Goal: Information Seeking & Learning: Learn about a topic

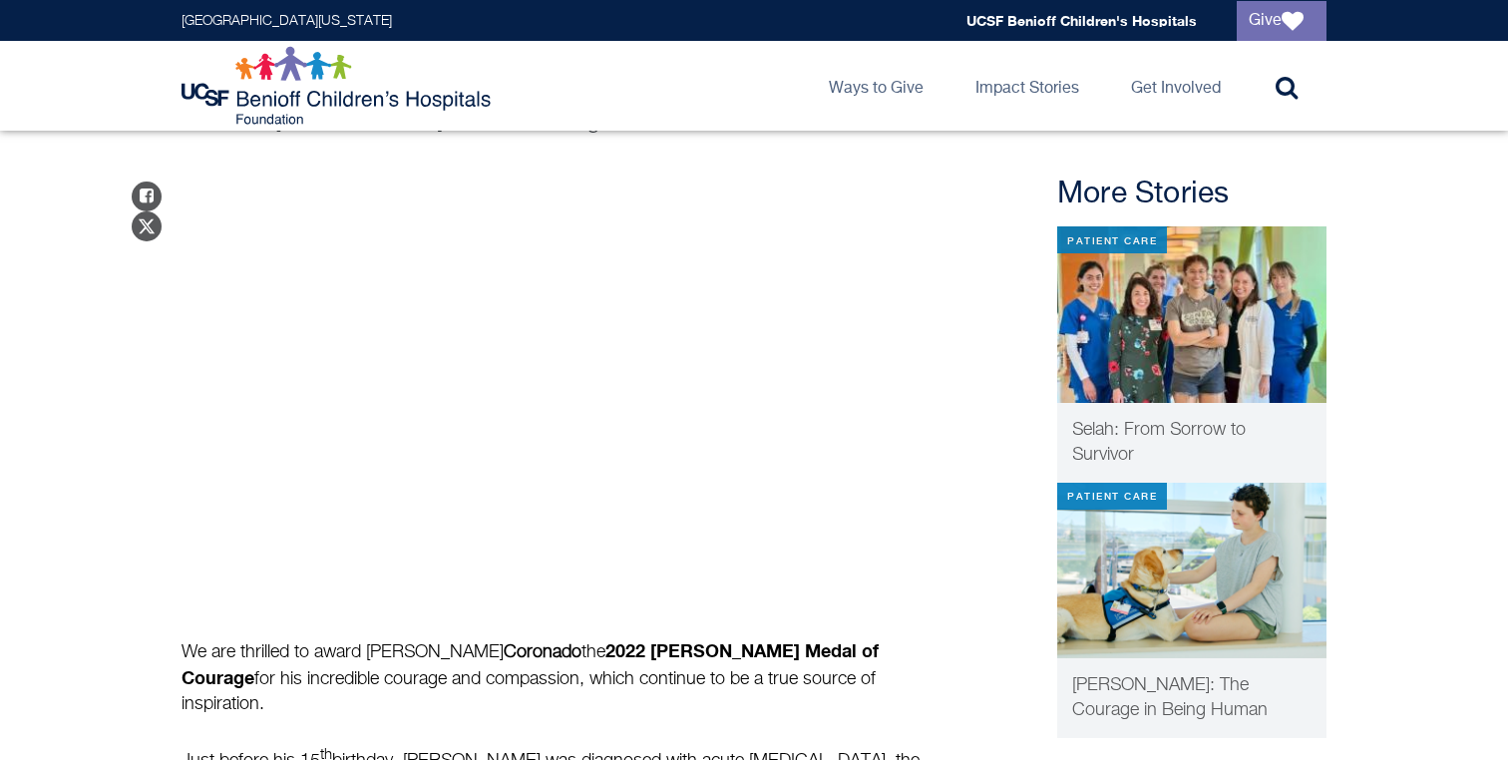
scroll to position [128, 0]
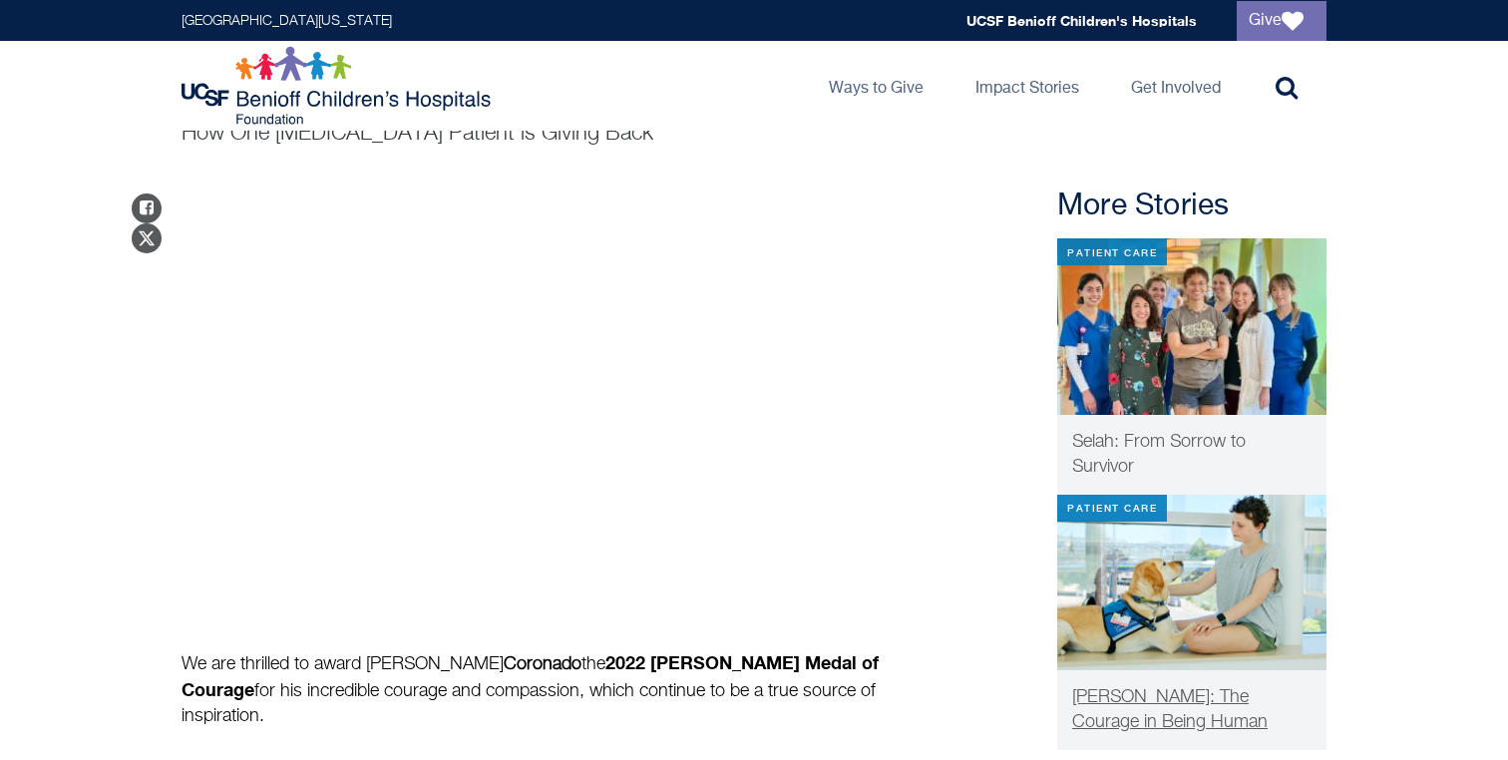
click at [1162, 647] on img at bounding box center [1191, 583] width 269 height 177
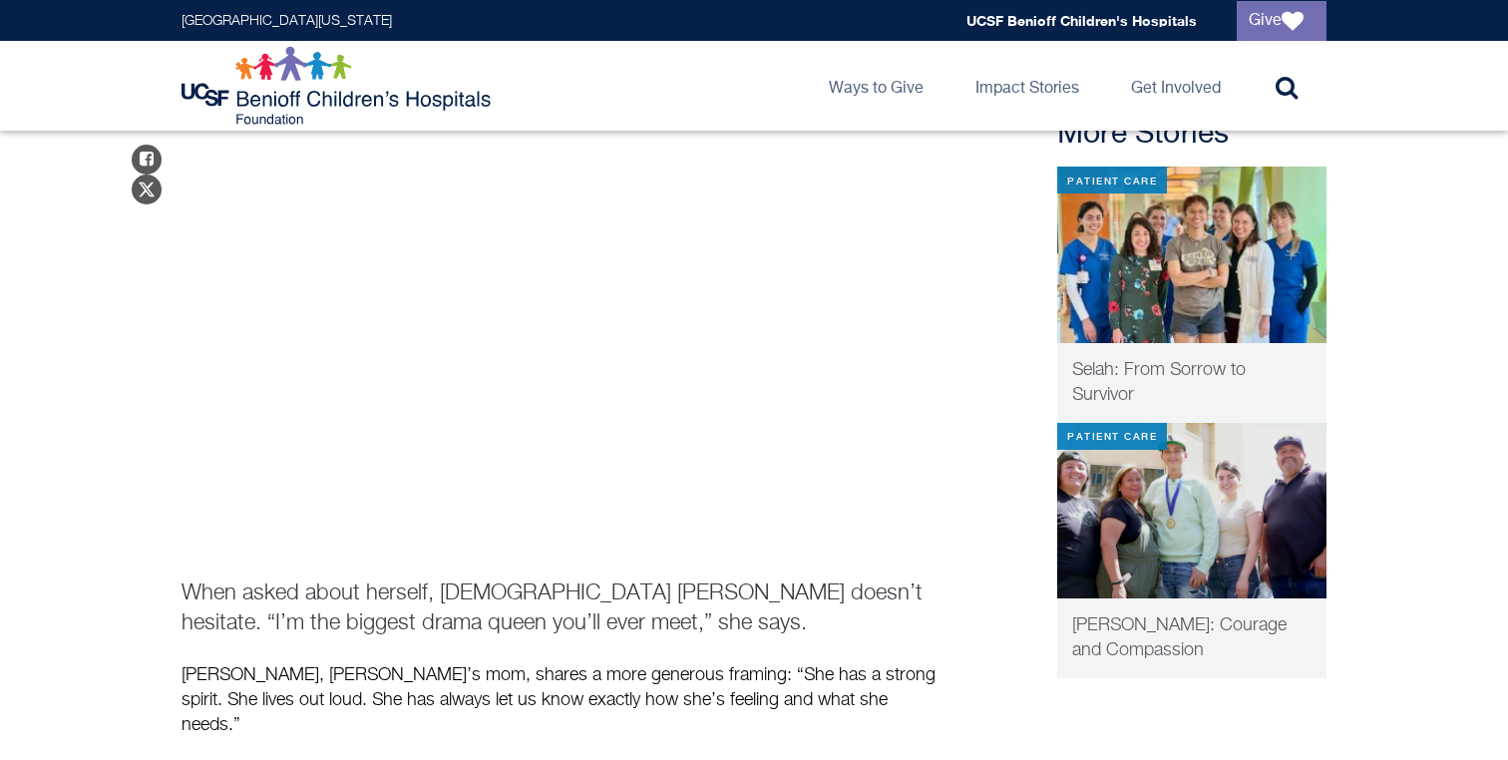
scroll to position [223, 0]
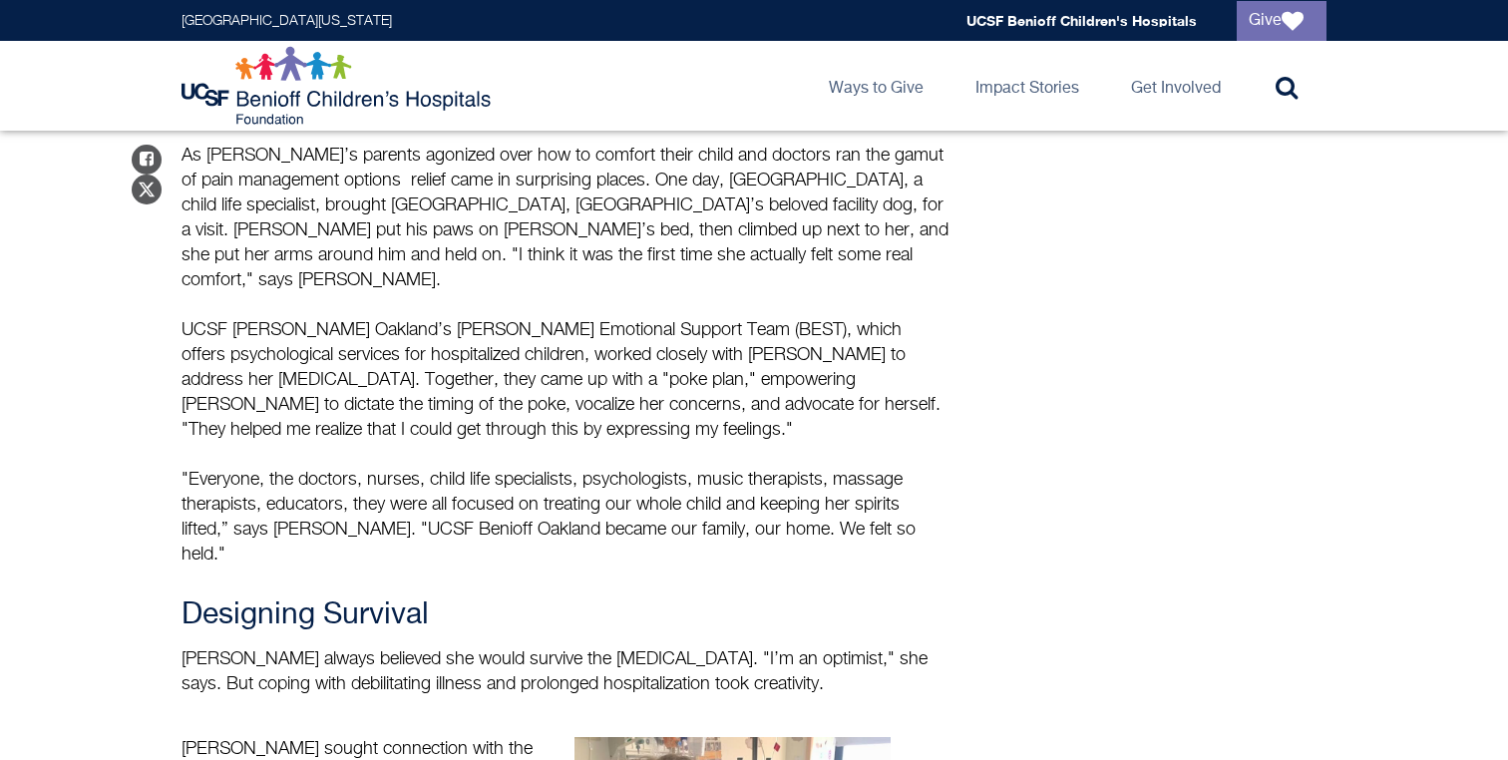
scroll to position [1473, 0]
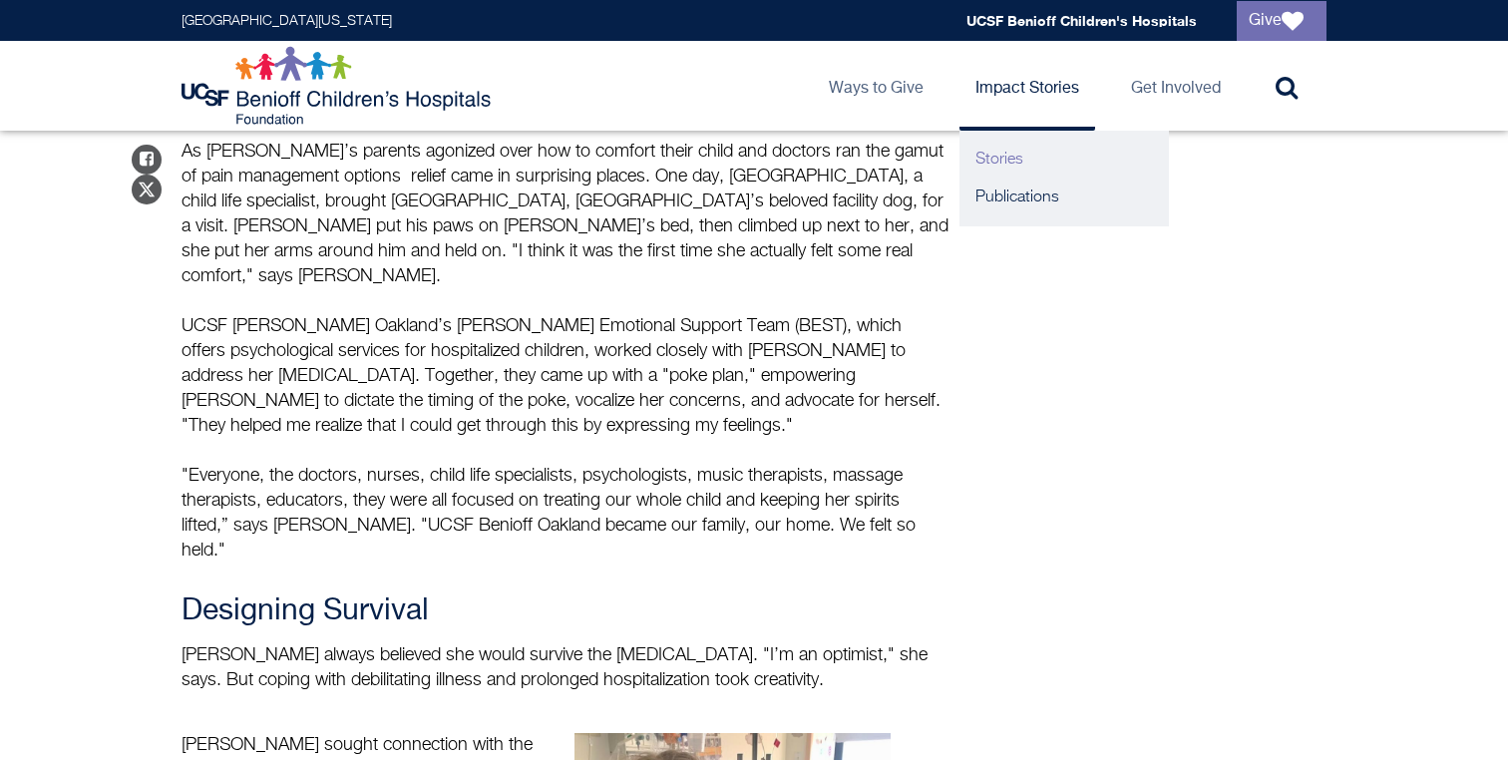
click at [992, 153] on link "Stories" at bounding box center [1064, 160] width 209 height 38
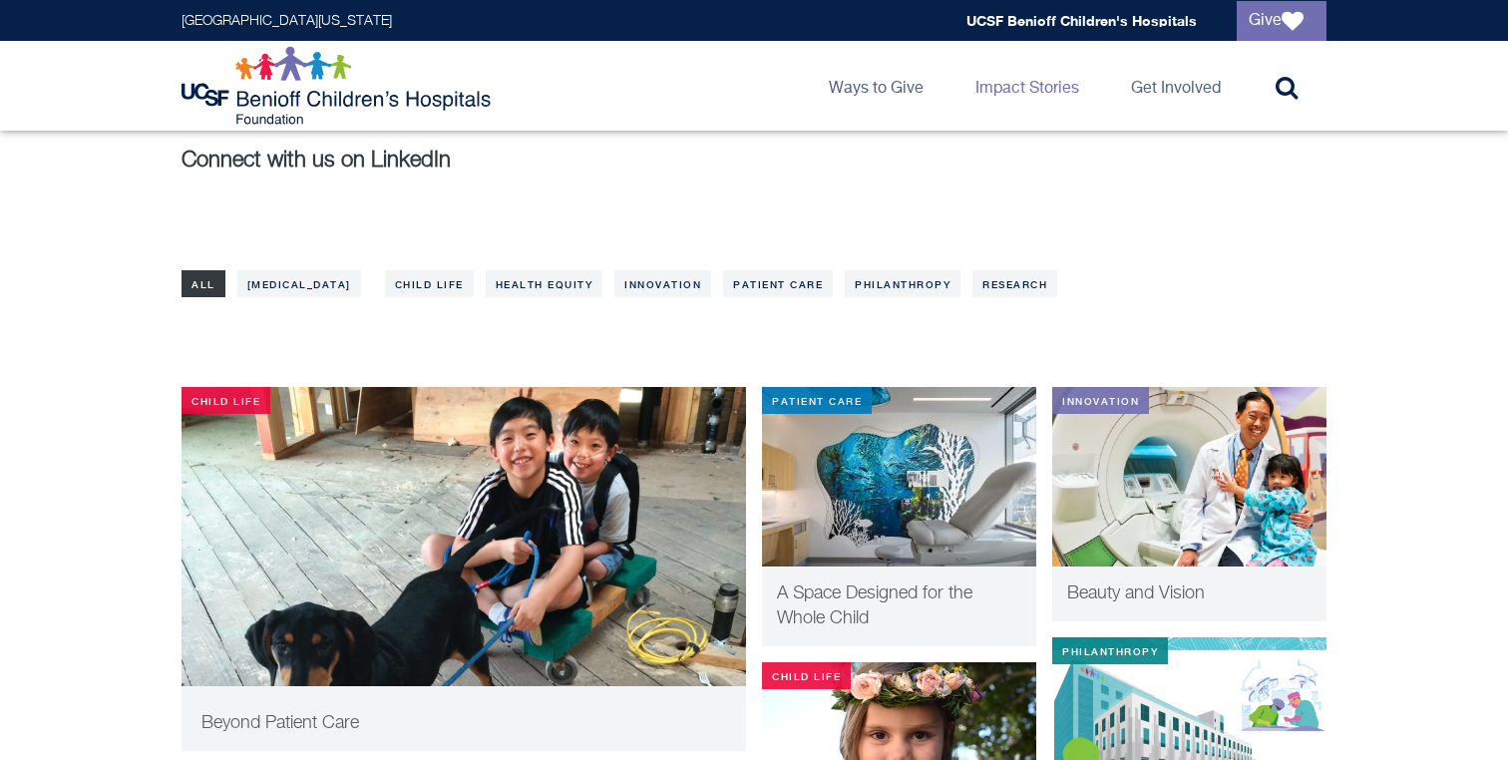
scroll to position [217, 0]
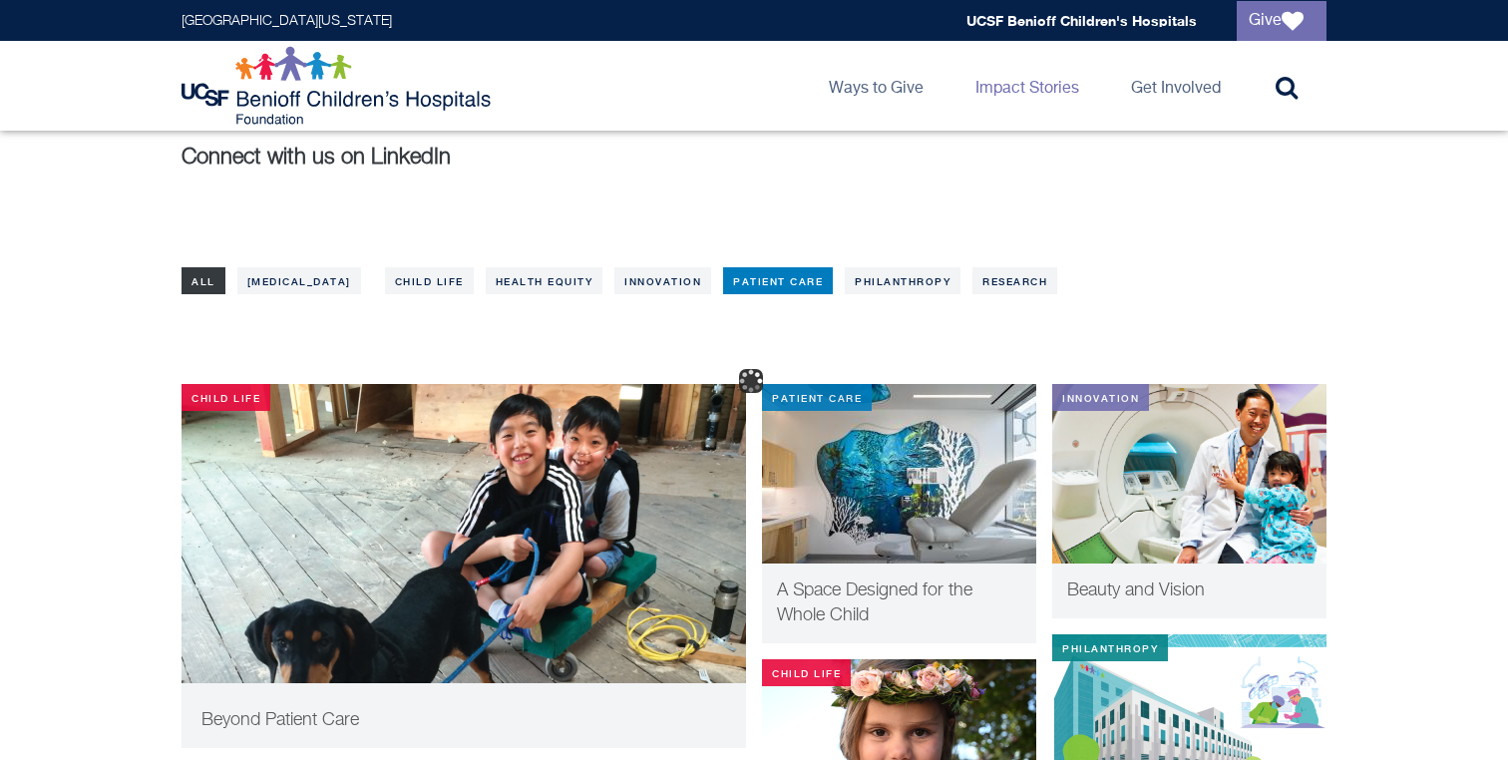
click at [723, 282] on link "Patient Care" at bounding box center [778, 280] width 110 height 27
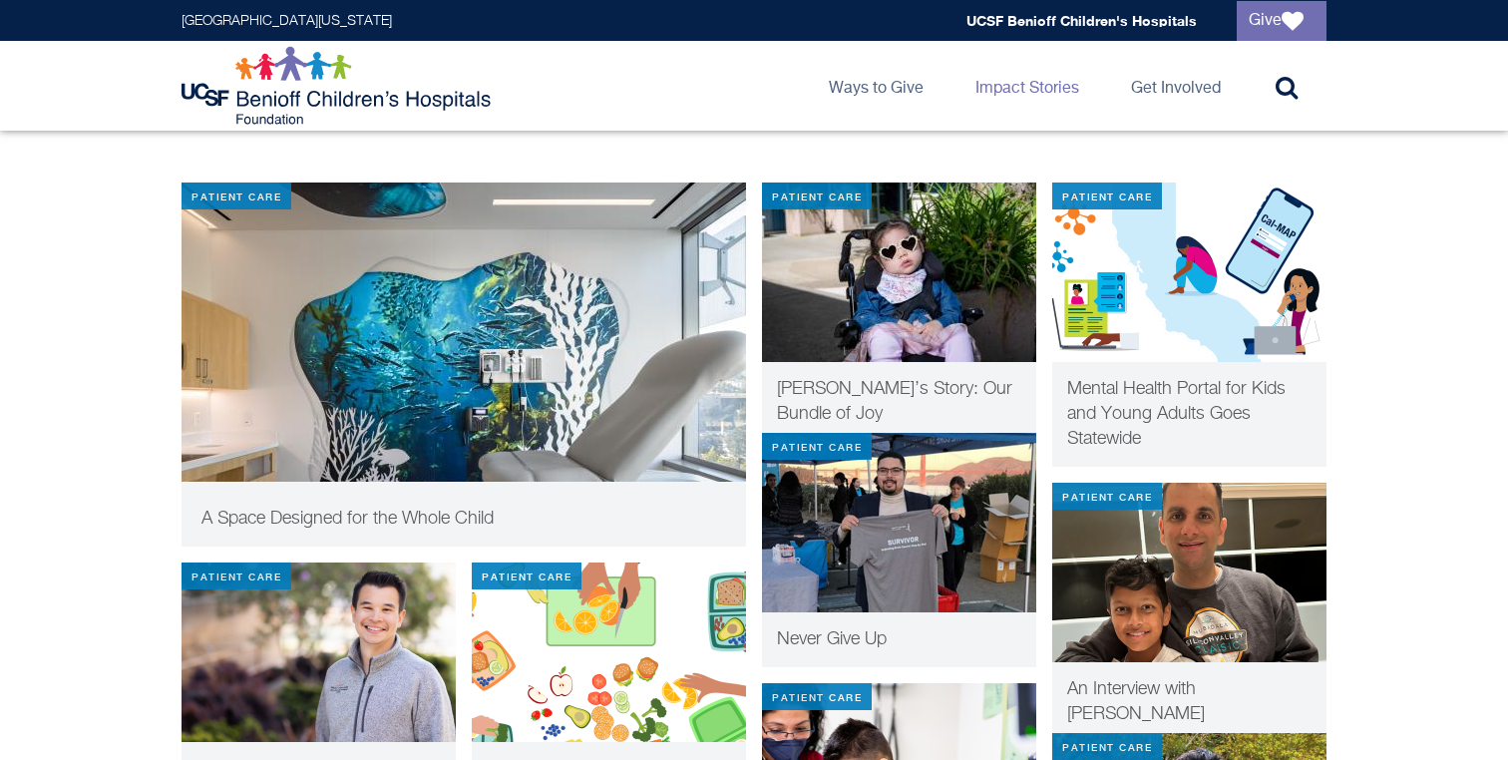
scroll to position [604, 0]
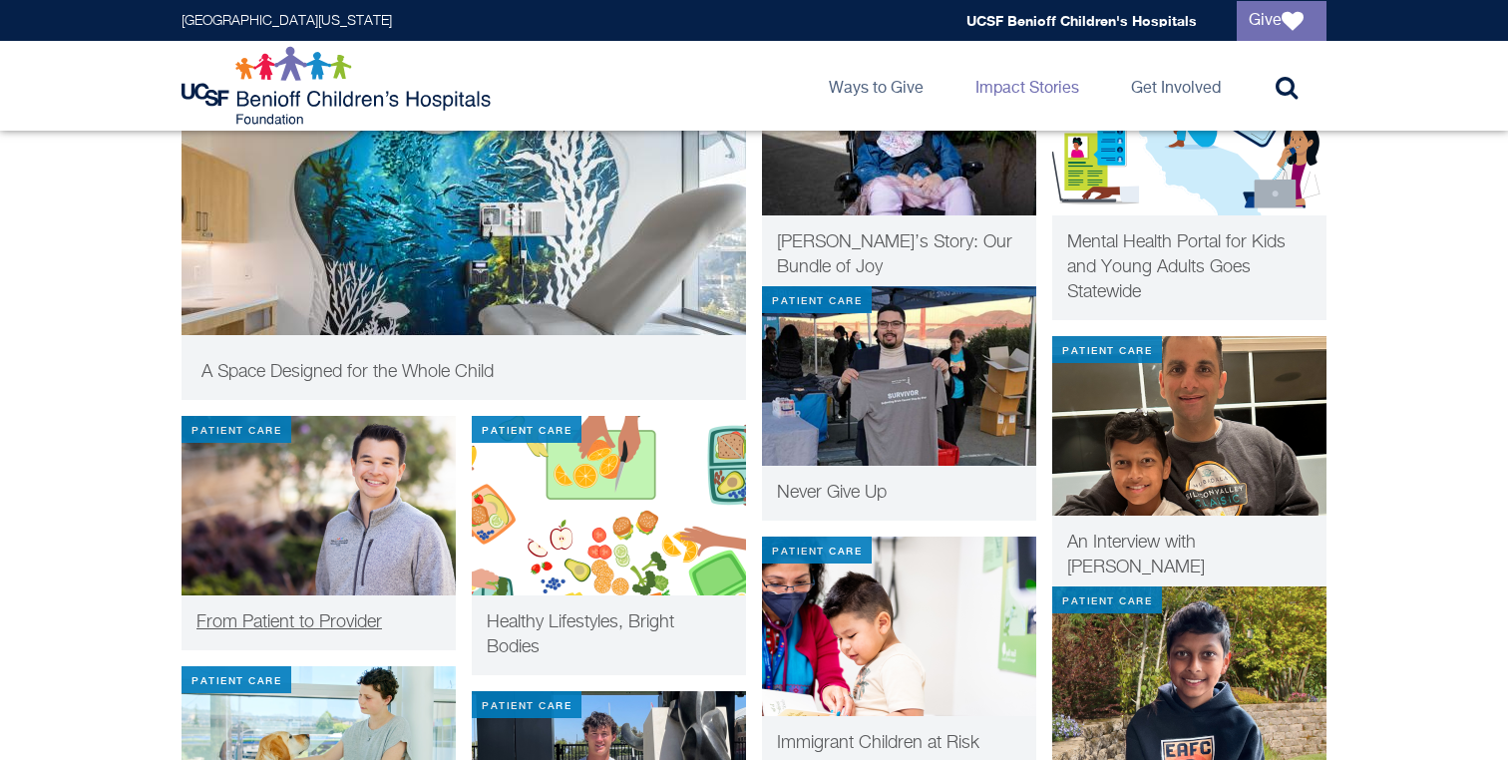
click at [331, 578] on img at bounding box center [319, 506] width 274 height 180
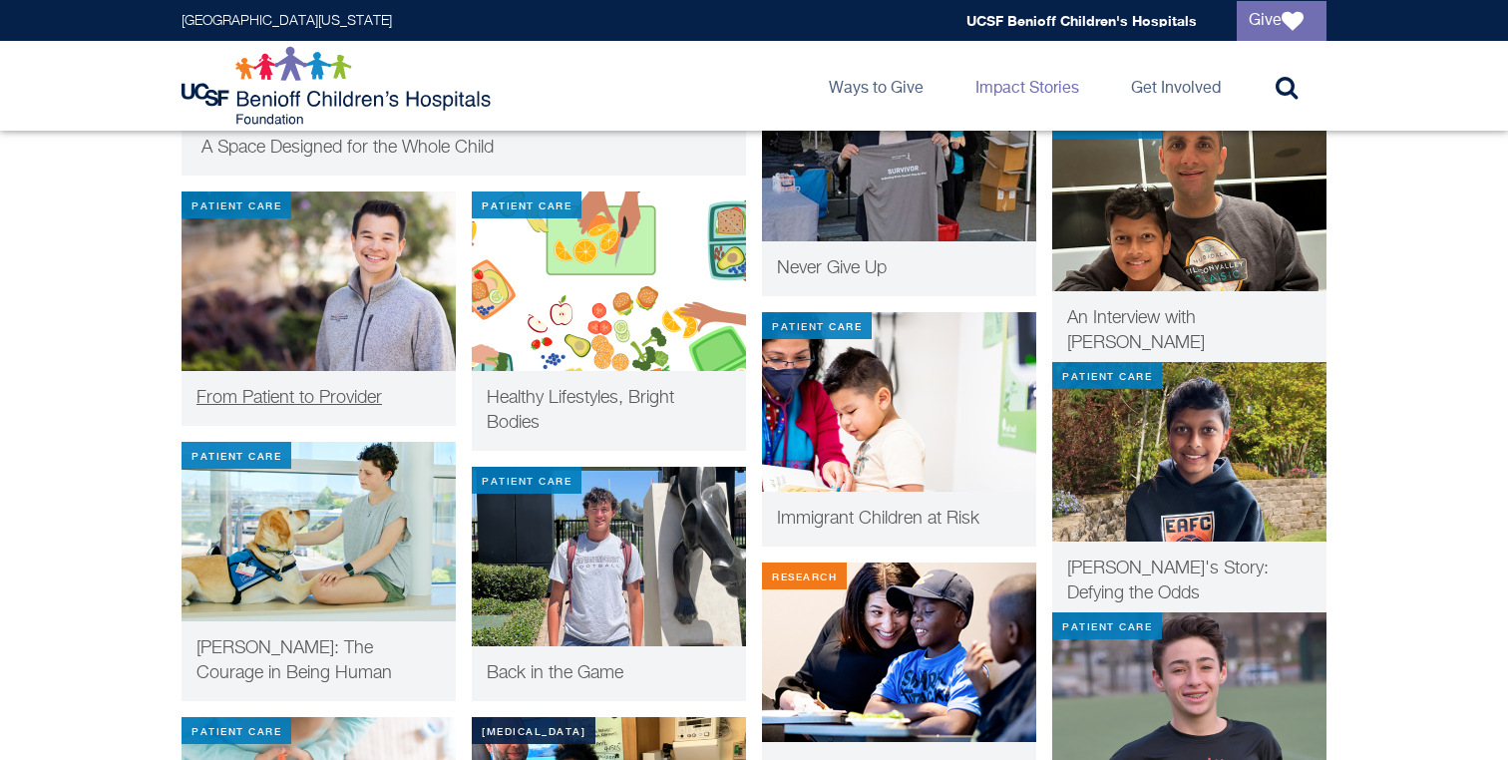
scroll to position [841, 0]
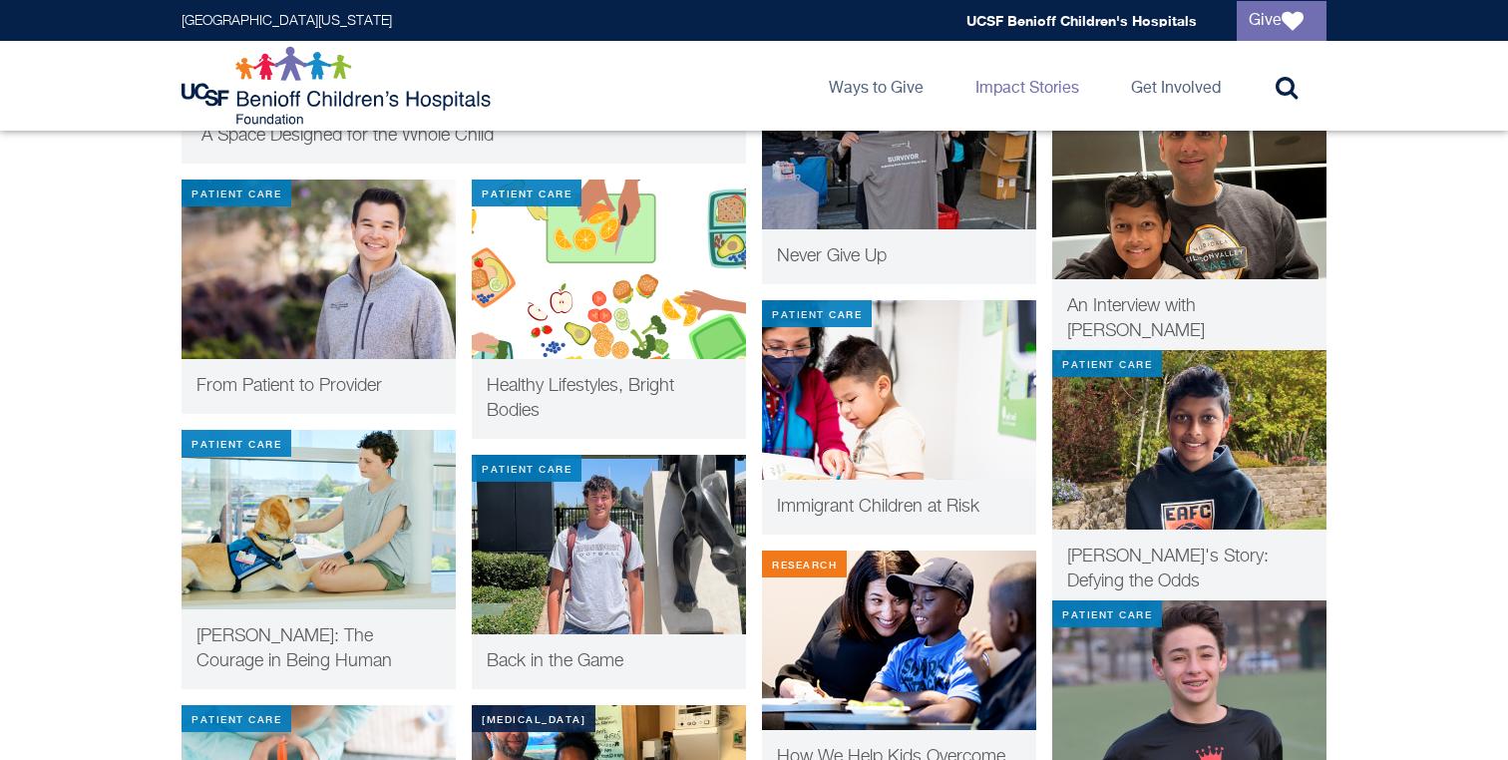
click at [852, 480] on div "Immigrant Children at Risk" at bounding box center [899, 507] width 274 height 55
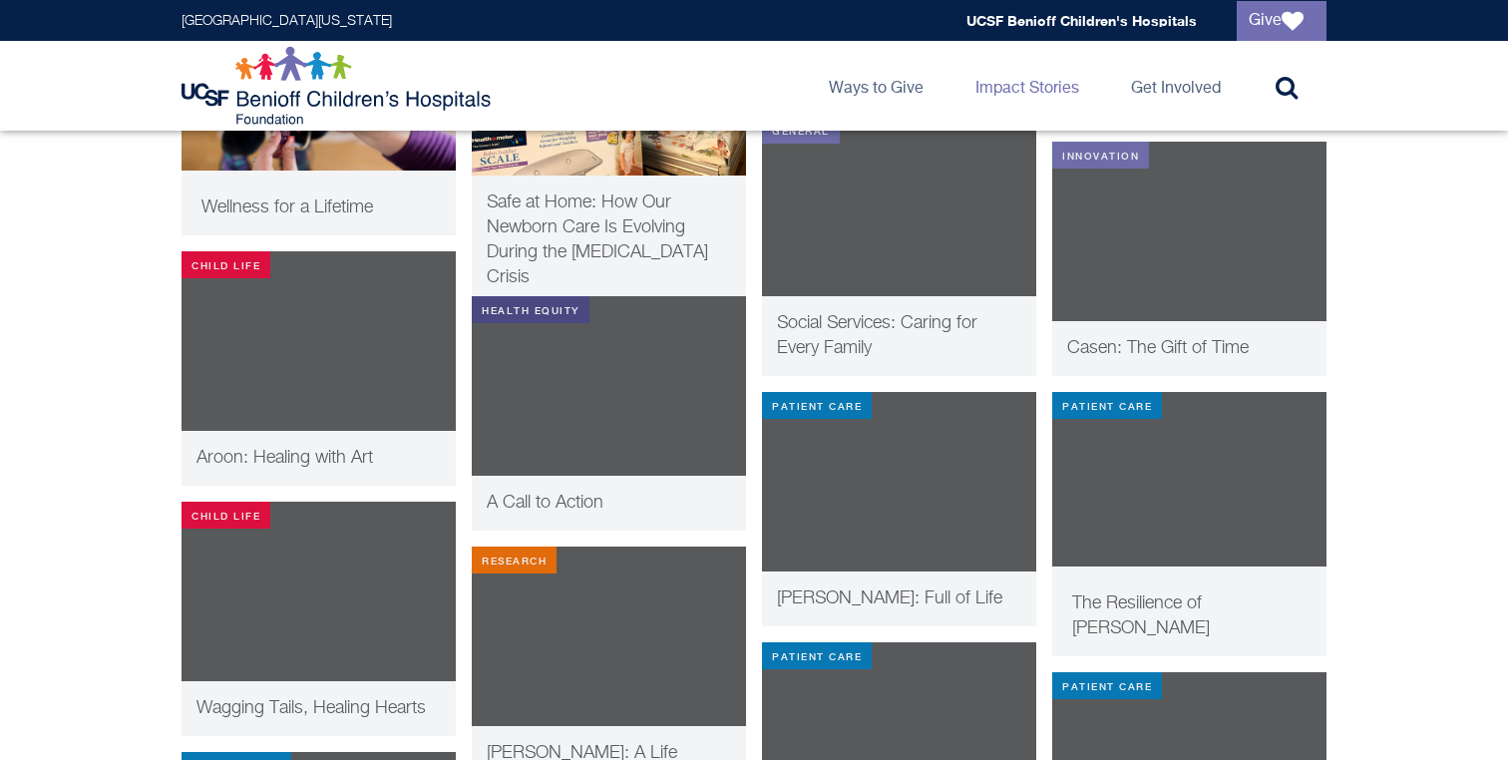
scroll to position [1567, 0]
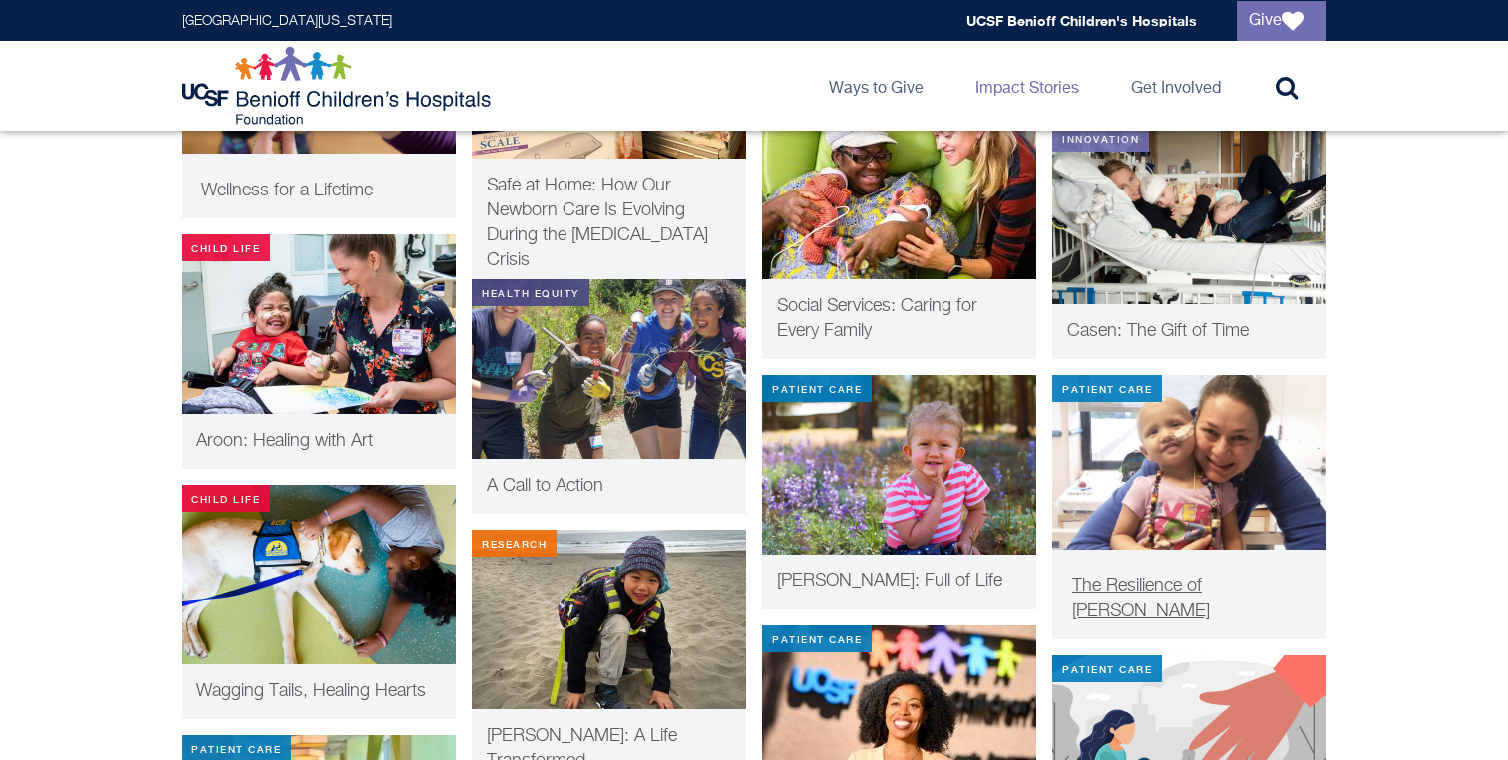
click at [1112, 546] on img at bounding box center [1189, 462] width 274 height 175
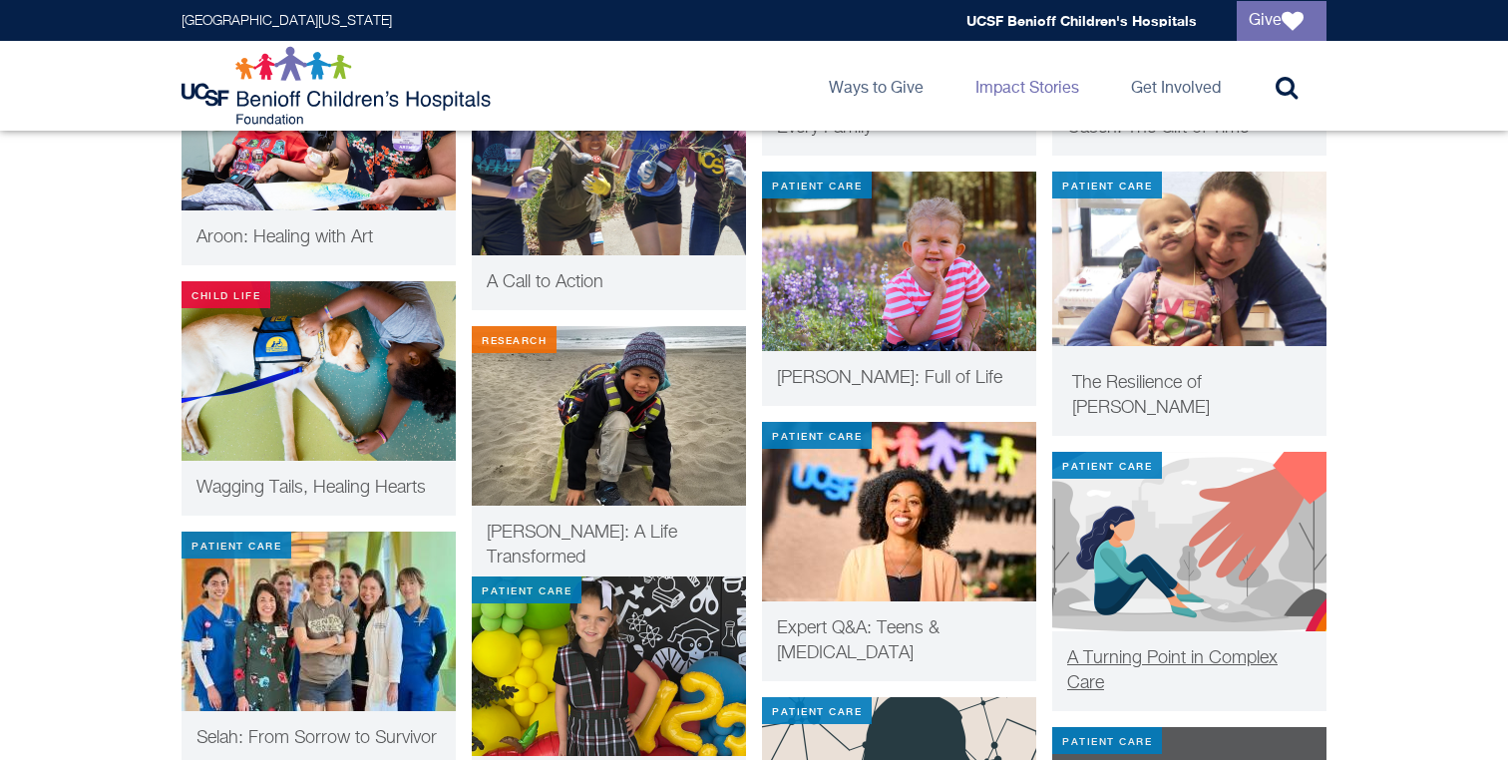
scroll to position [1772, 0]
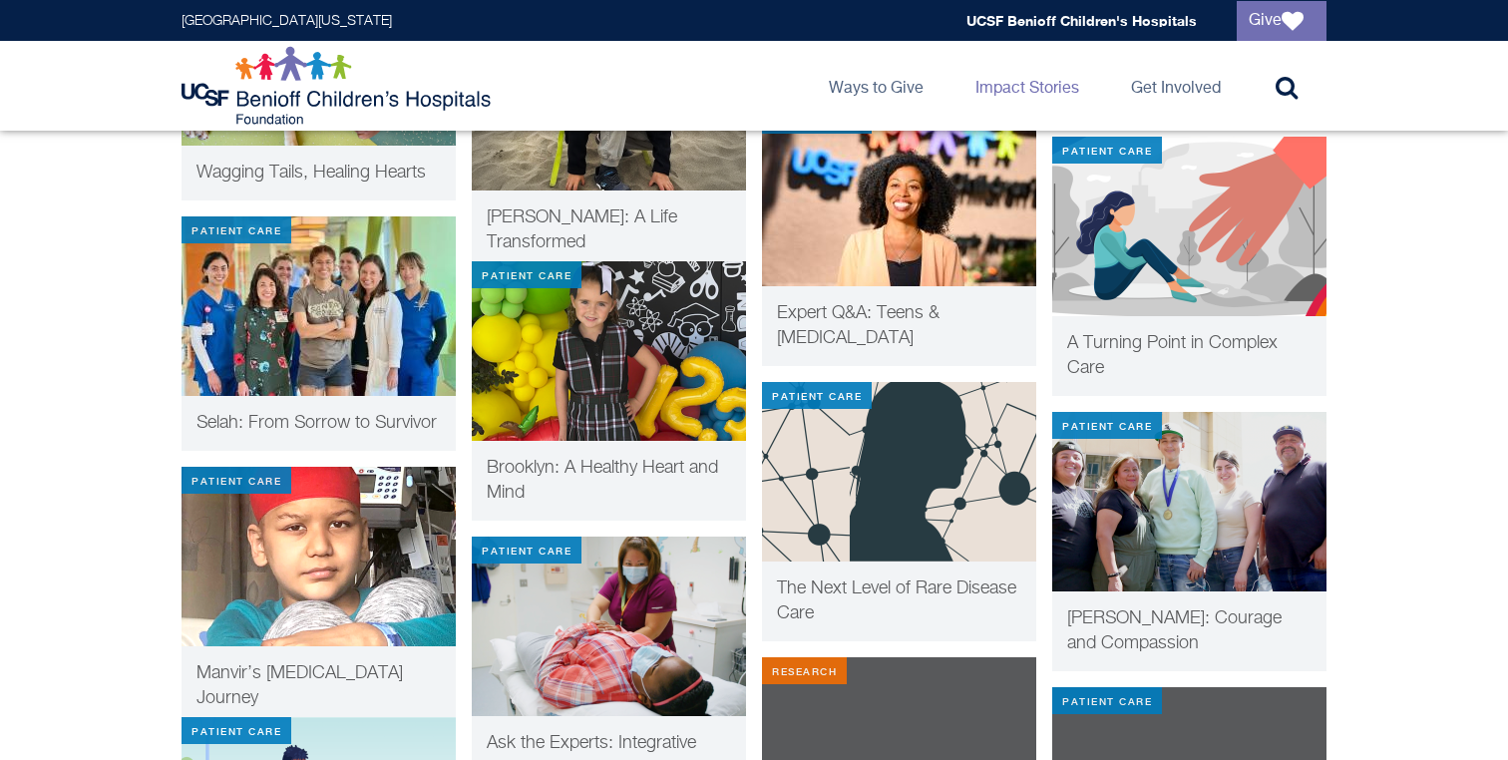
scroll to position [2108, 0]
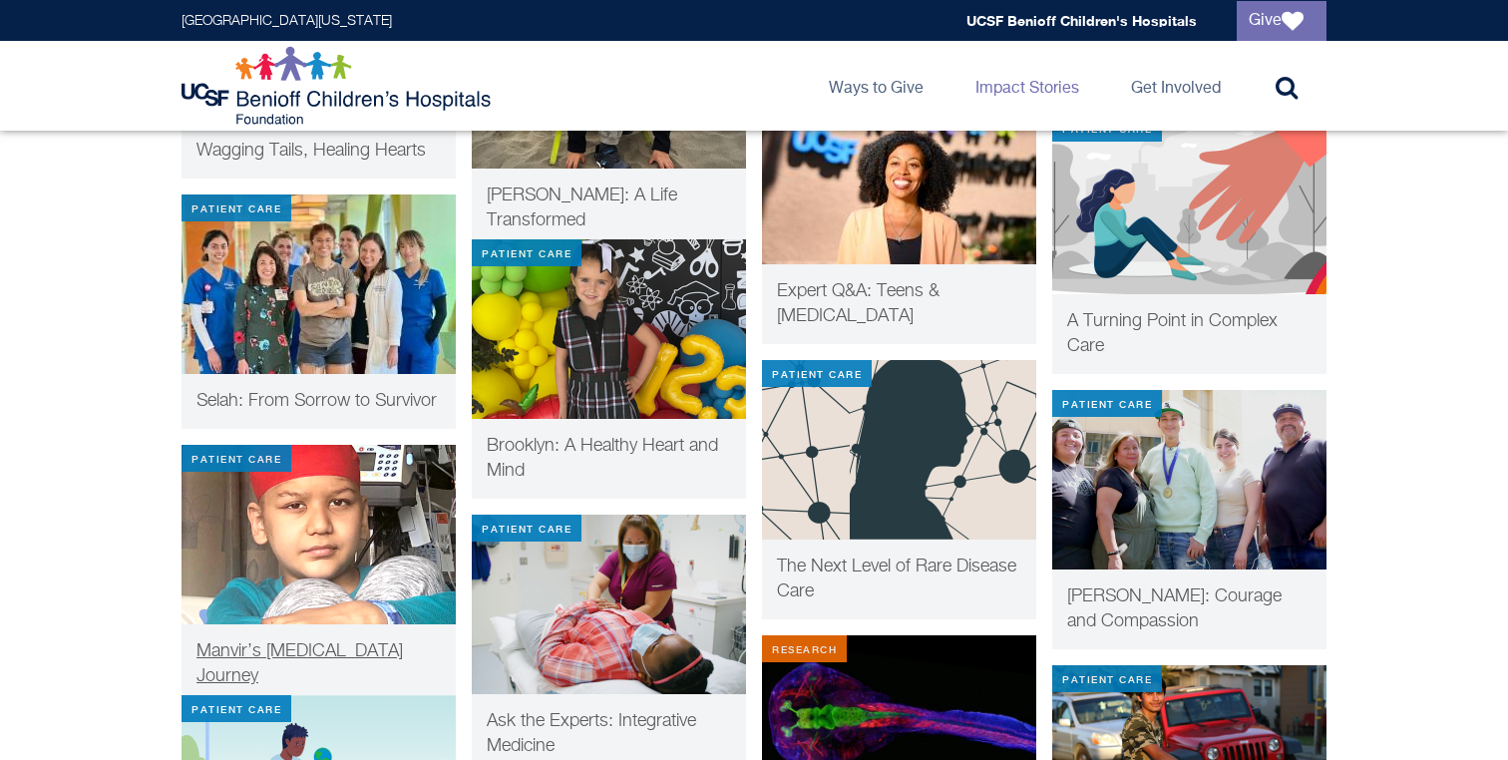
click at [272, 603] on img at bounding box center [319, 535] width 274 height 180
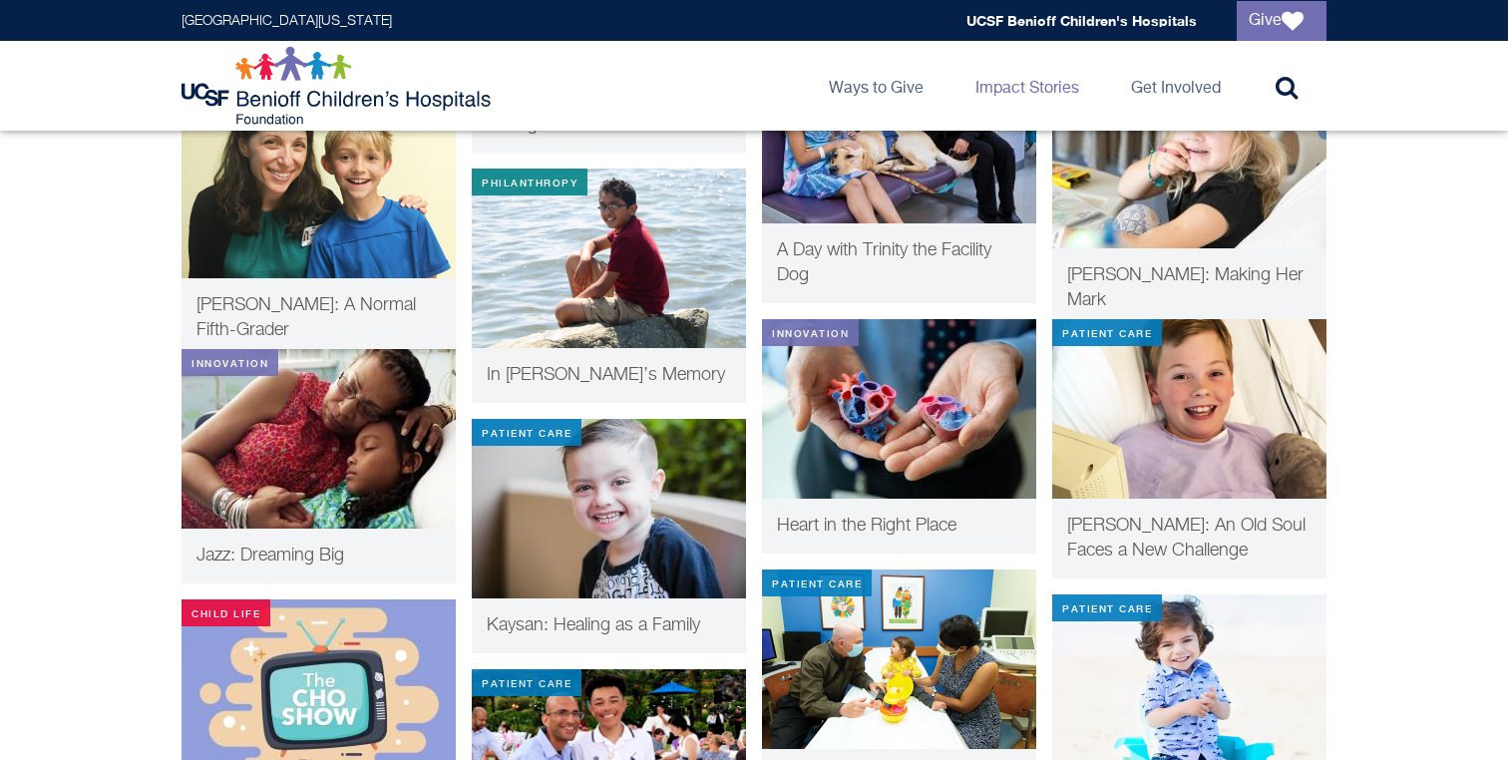
scroll to position [2981, 0]
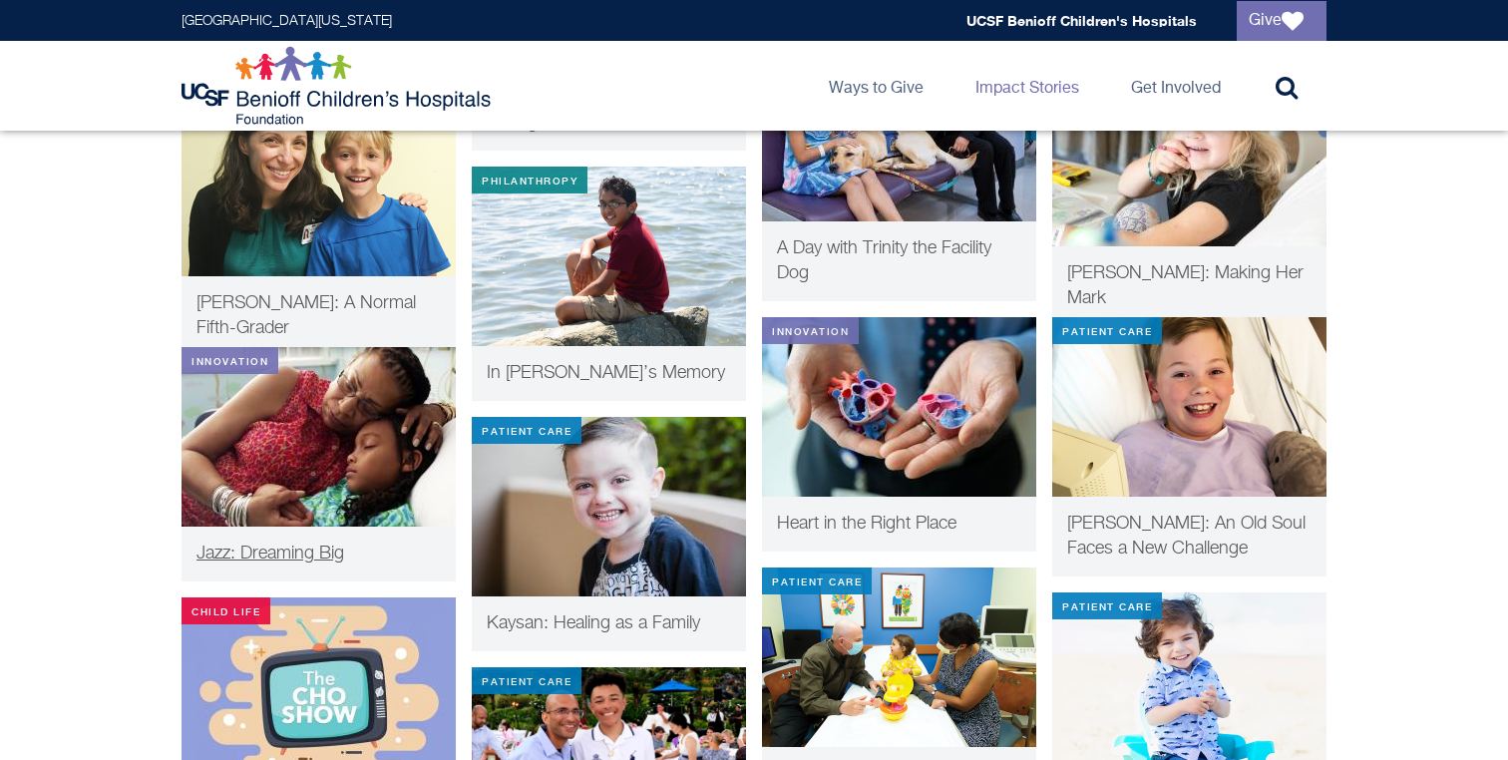
click at [325, 531] on div "Jazz: Dreaming Big" at bounding box center [319, 554] width 274 height 55
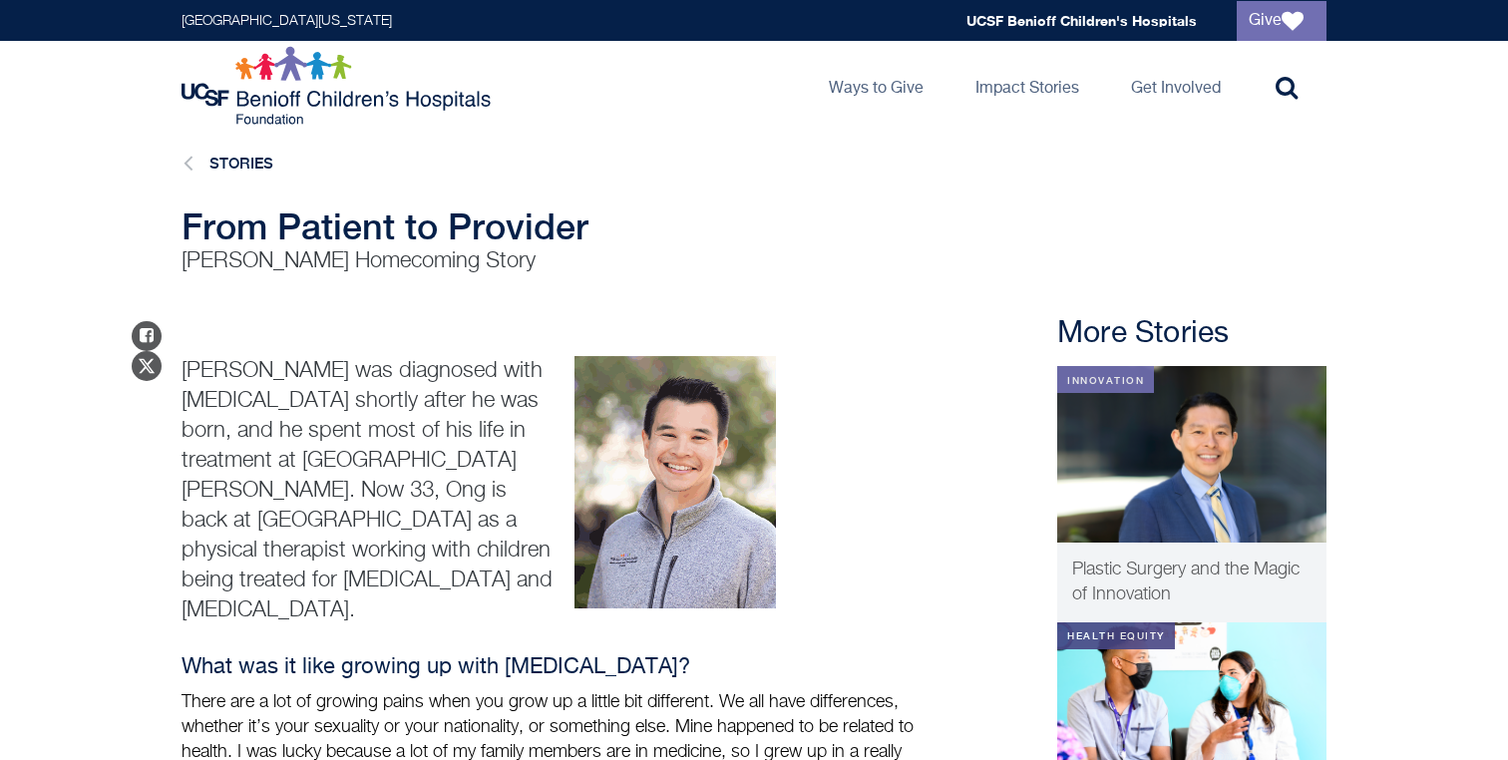
click at [211, 506] on p "Dr. Anthony Ong was diagnosed with hemophilia shortly after he was born, and he…" at bounding box center [369, 490] width 375 height 269
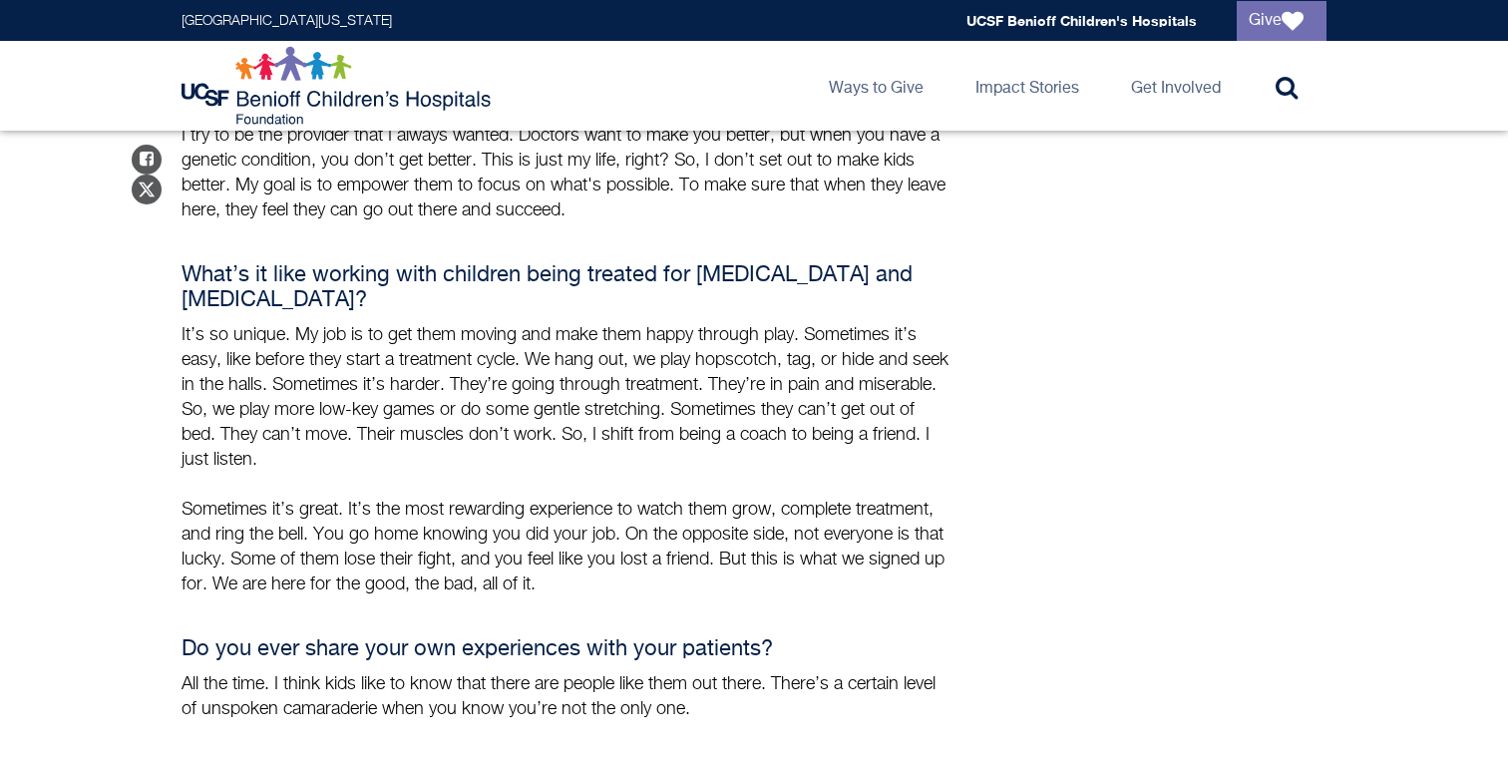
scroll to position [1291, 0]
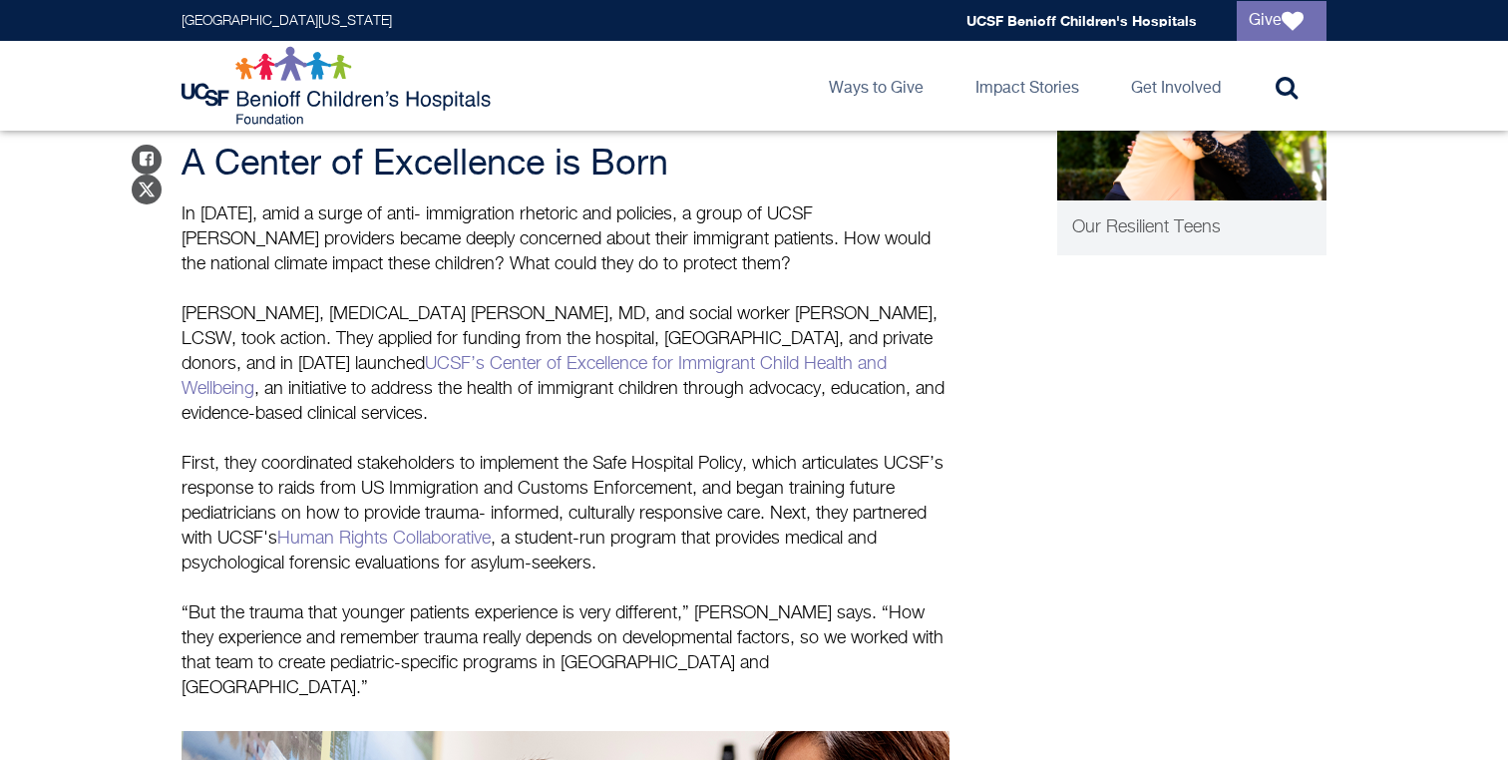
scroll to position [1325, 0]
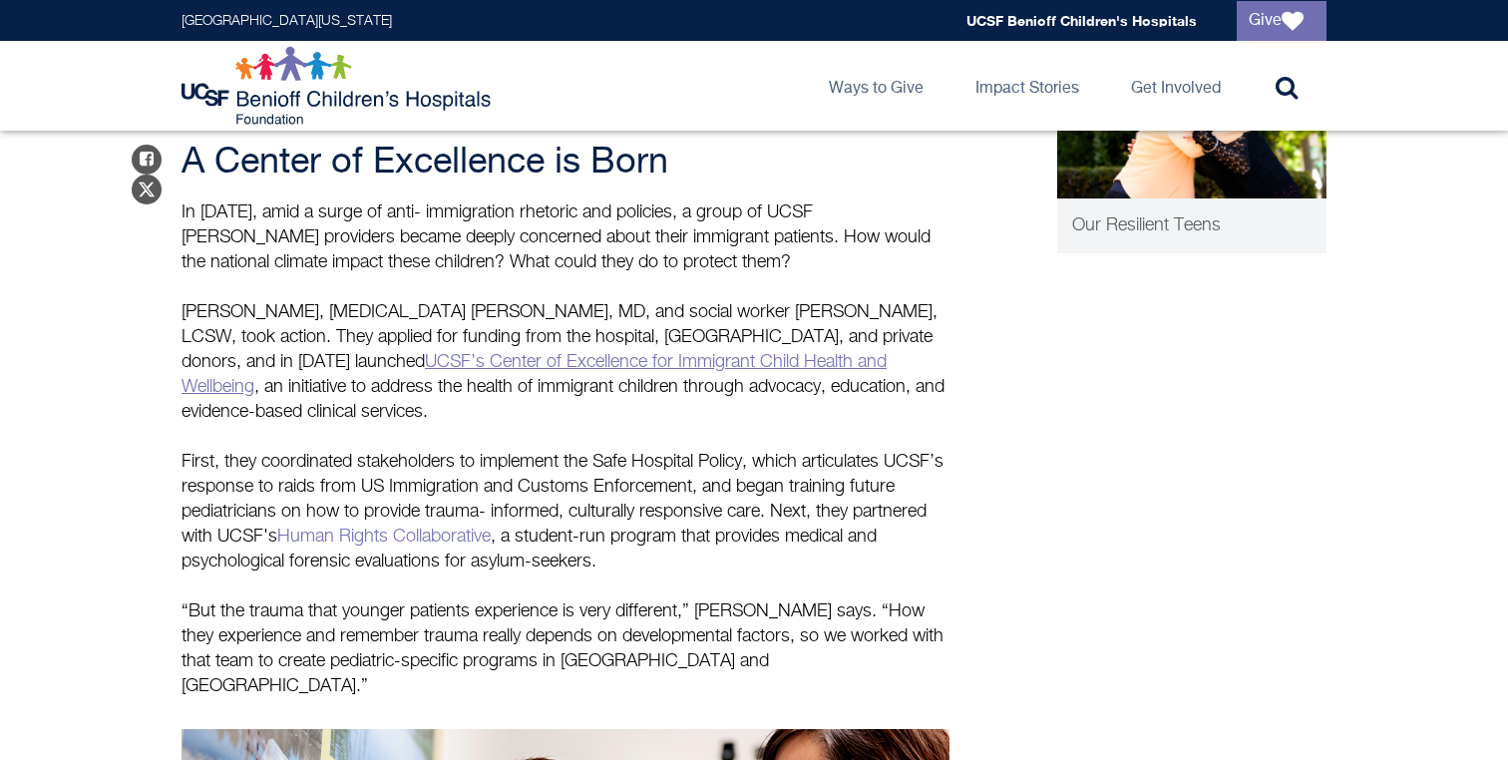
click at [484, 353] on link "UCSF’s Center of Excellence for Immigrant Child Health and Wellbeing" at bounding box center [534, 374] width 705 height 43
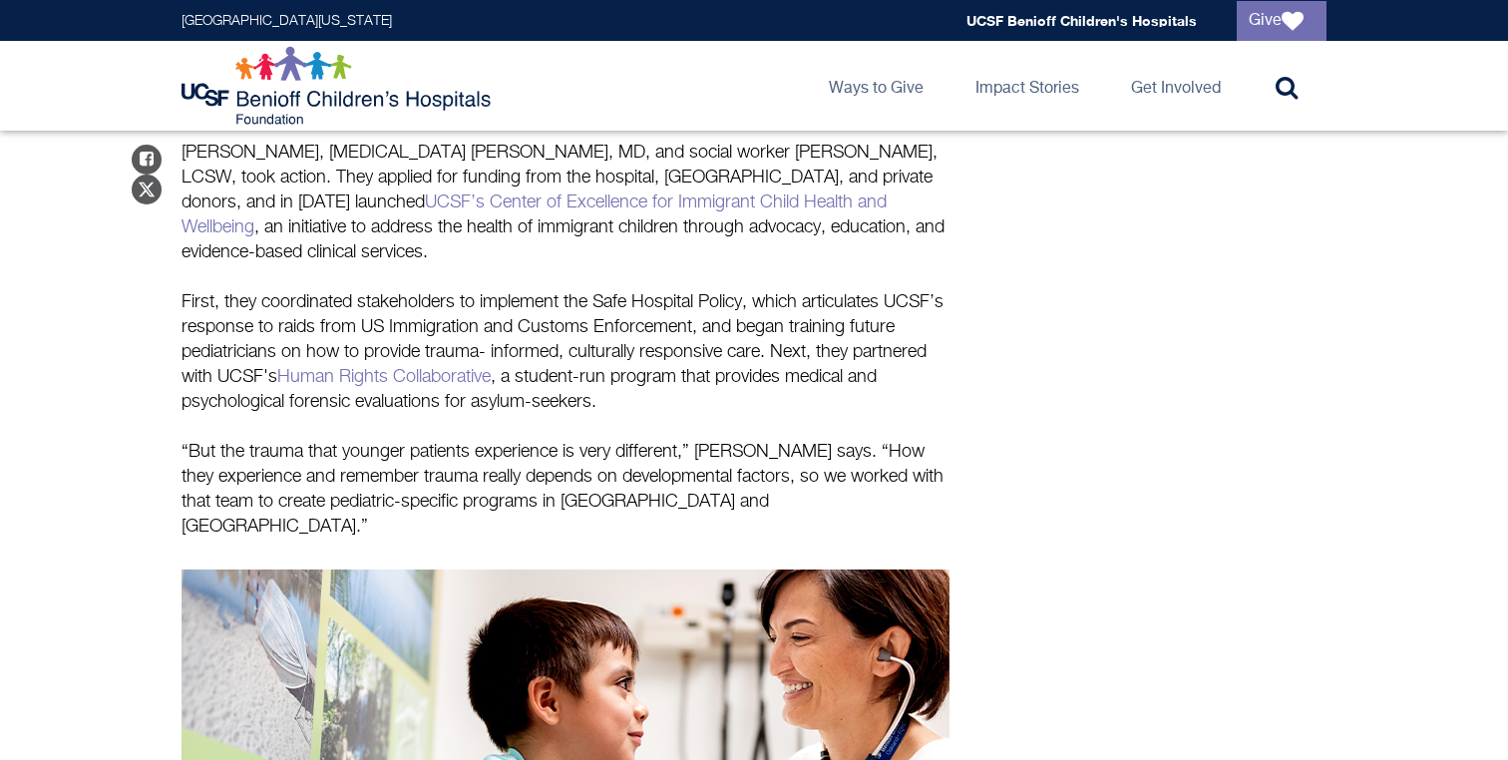
scroll to position [1509, 0]
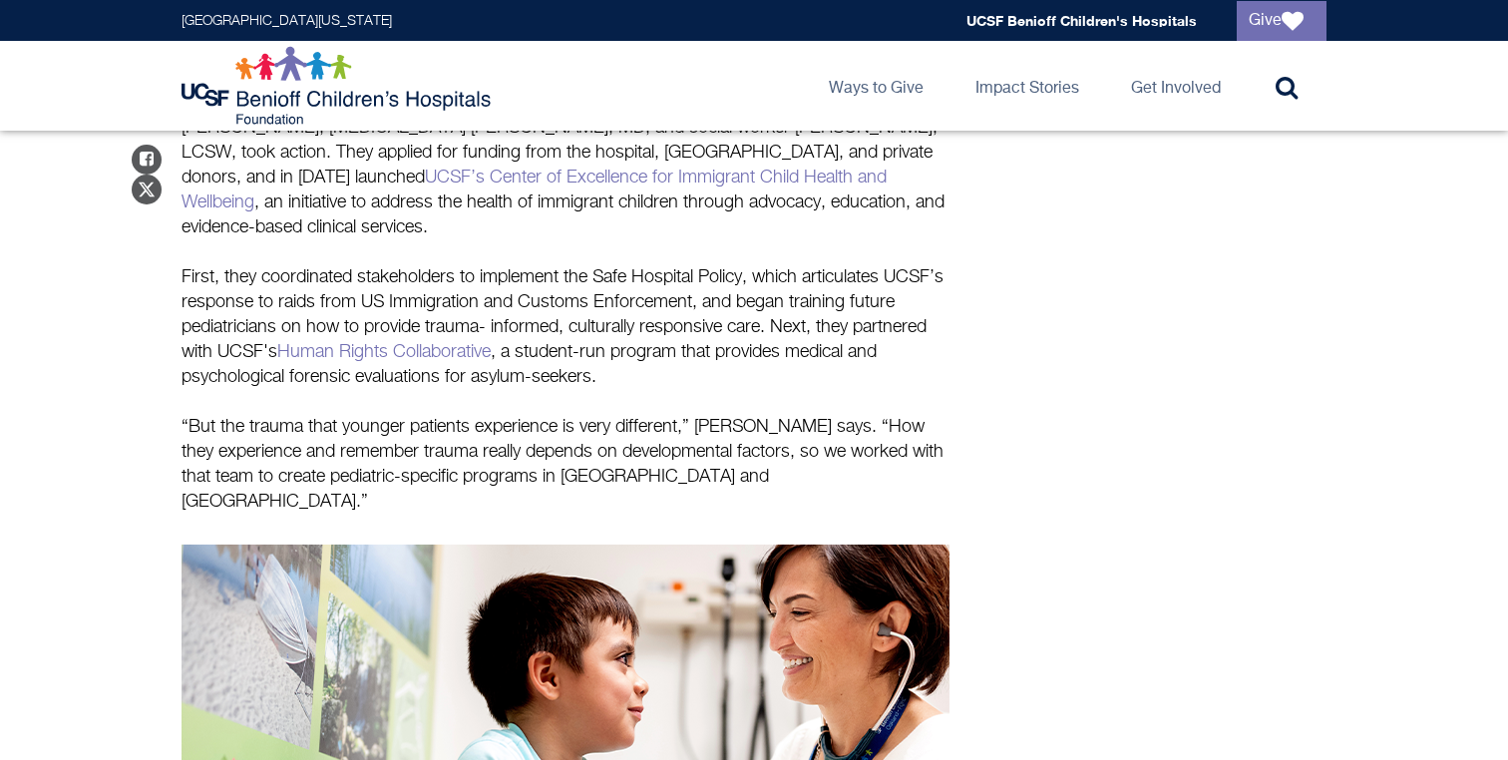
click at [60, 370] on main "Stories Immigrant Children at Risk How our hospitals play an integral role in t…" at bounding box center [754, 659] width 1508 height 4075
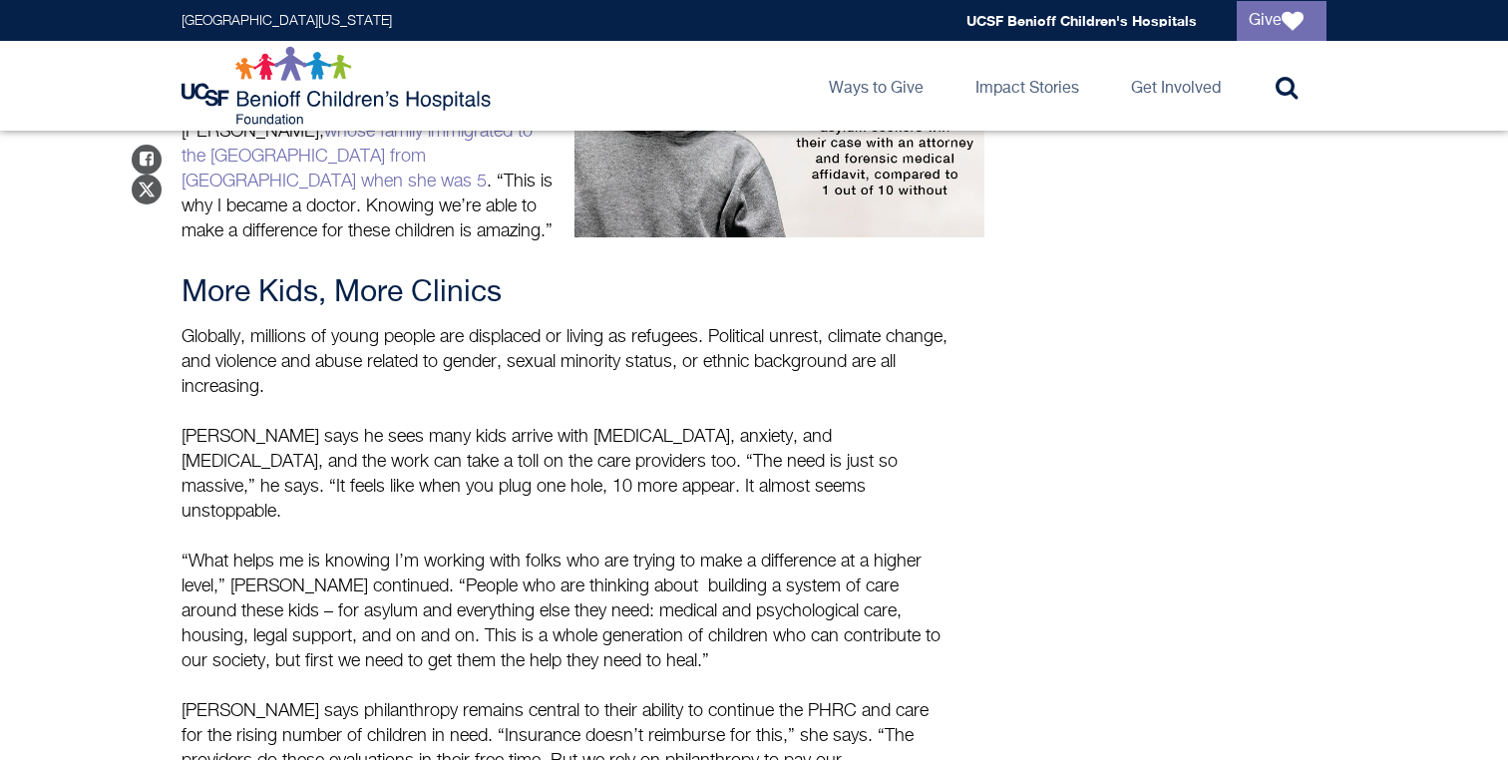
scroll to position [3279, 0]
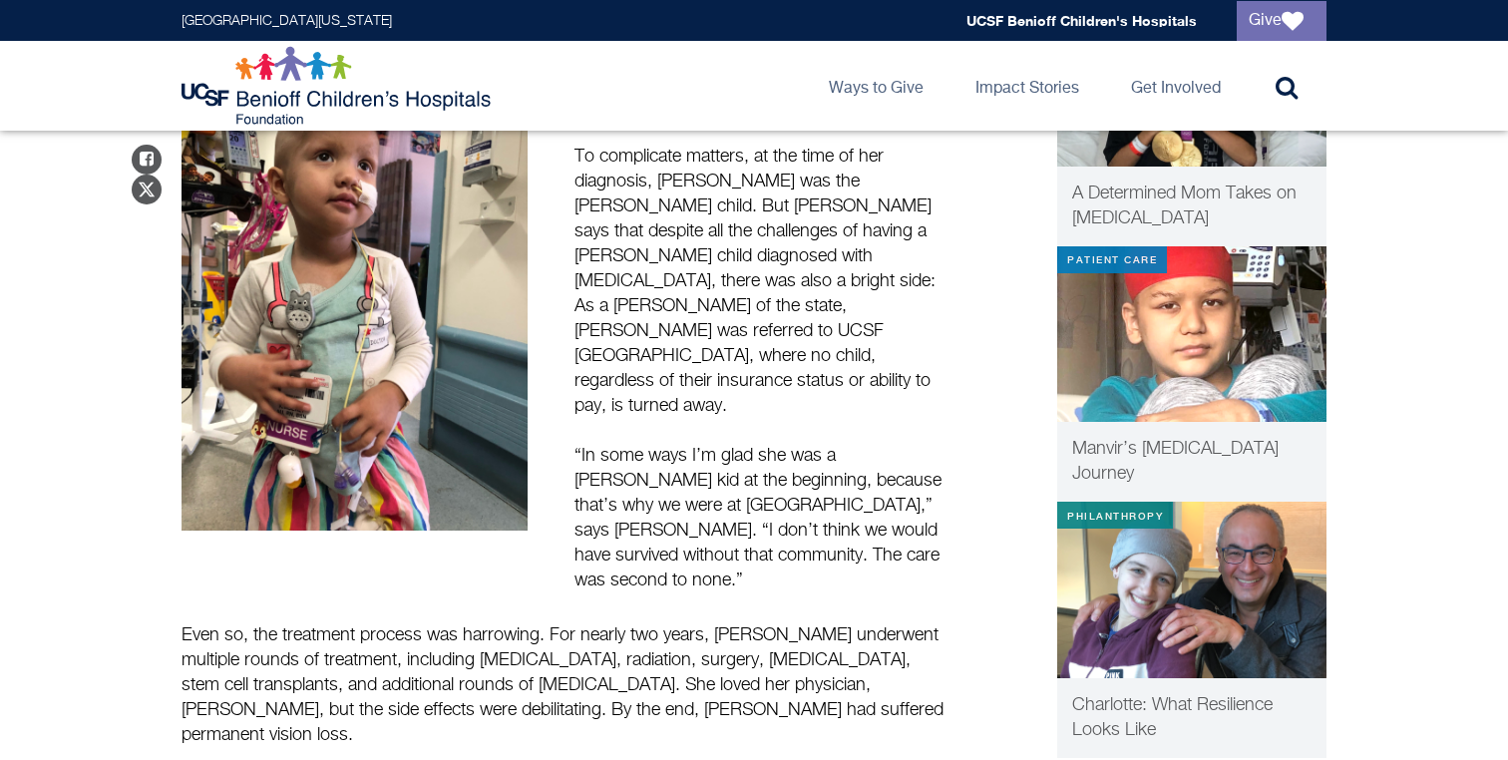
scroll to position [348, 0]
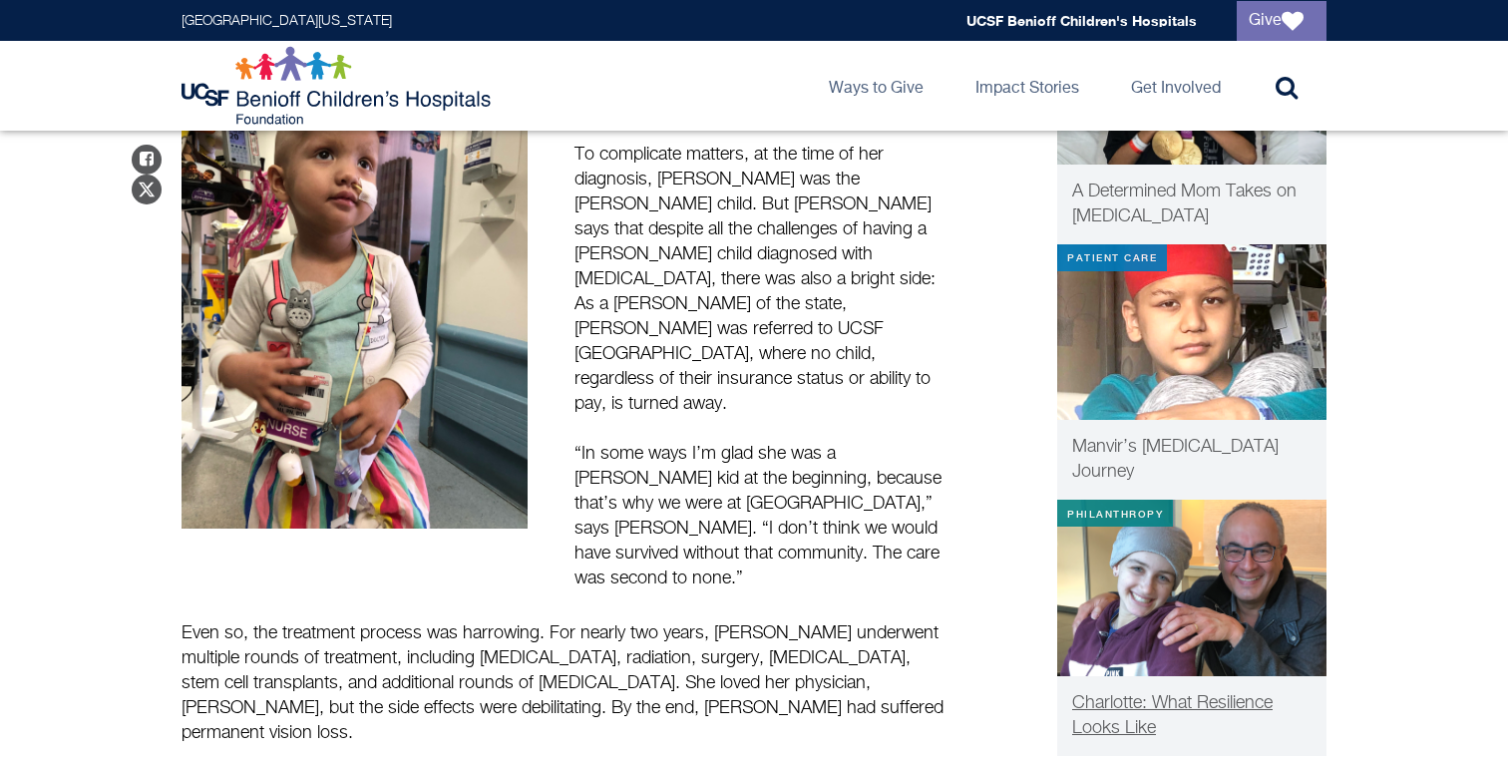
click at [1117, 694] on span "Charlotte: What Resilience Looks Like" at bounding box center [1172, 715] width 200 height 43
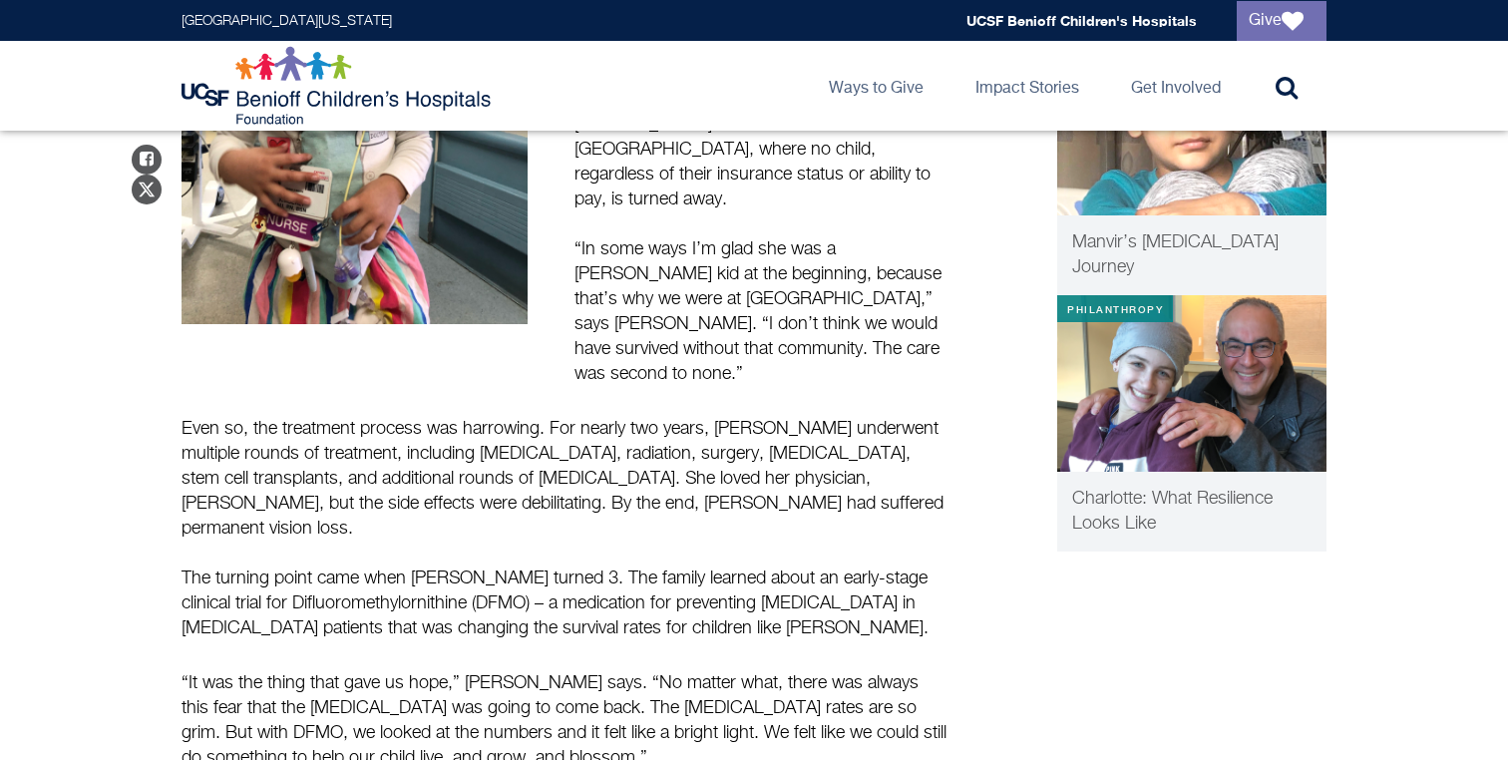
scroll to position [562, 0]
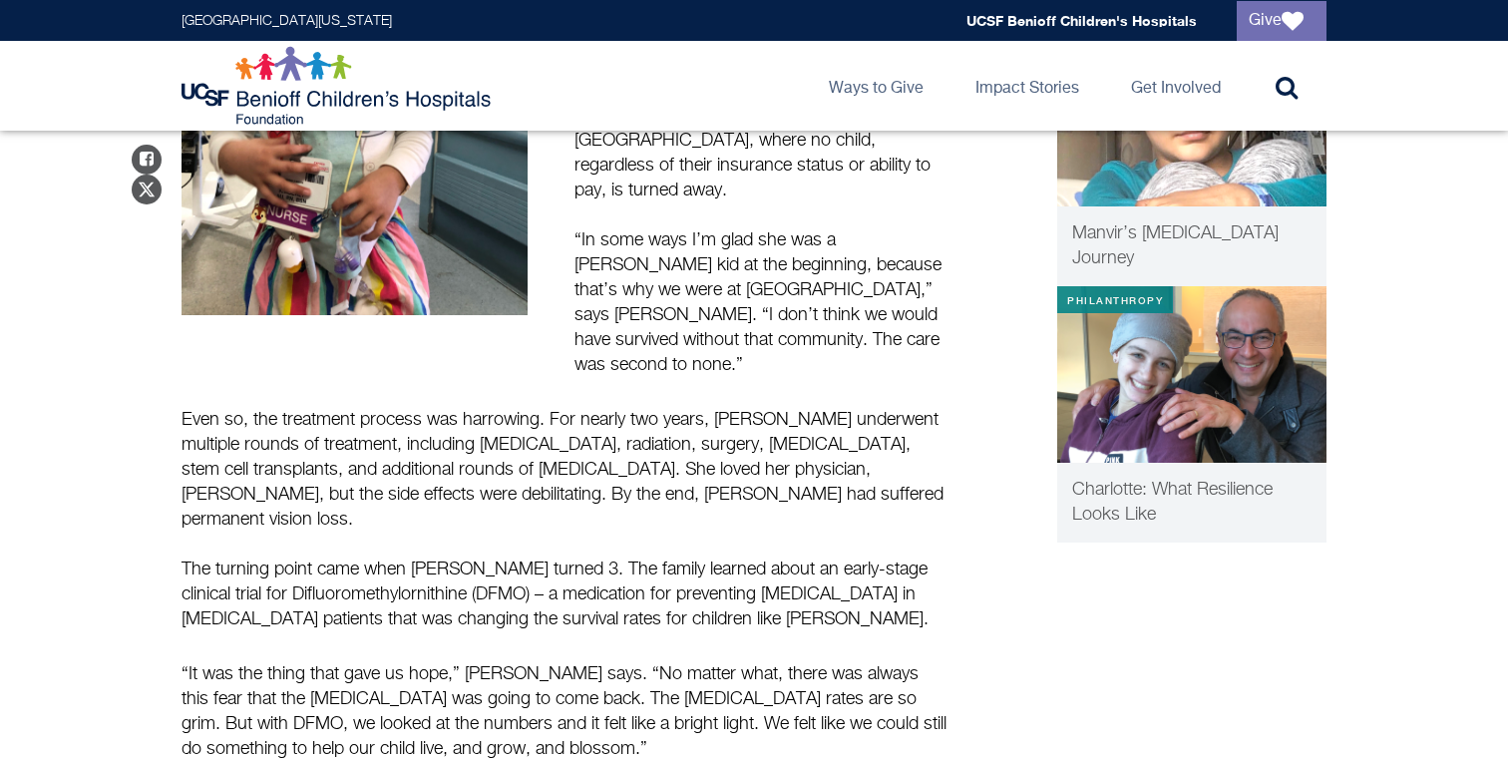
click at [663, 408] on p "Even so, the treatment process was harrowing. For nearly two years, Penny under…" at bounding box center [566, 470] width 768 height 125
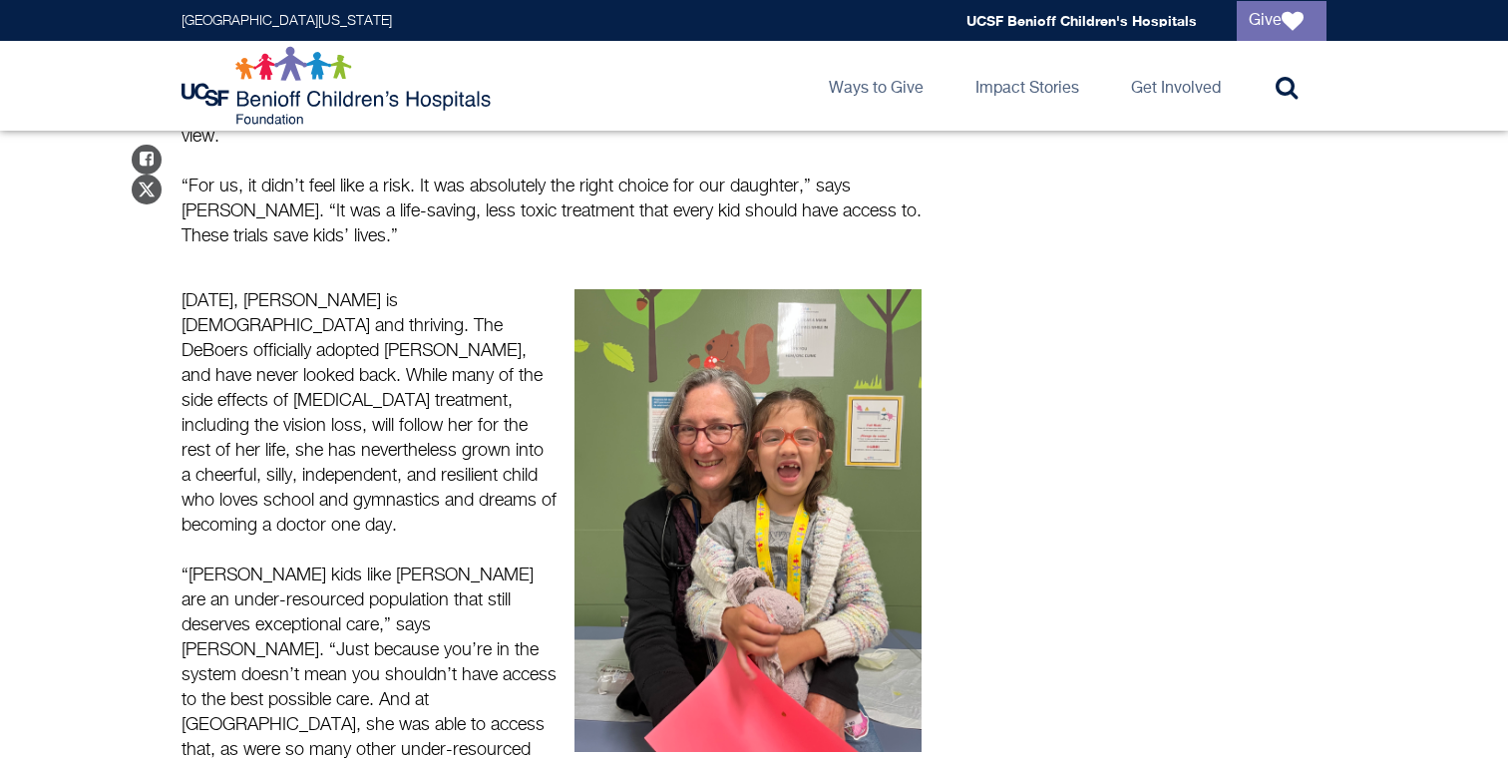
scroll to position [1337, 0]
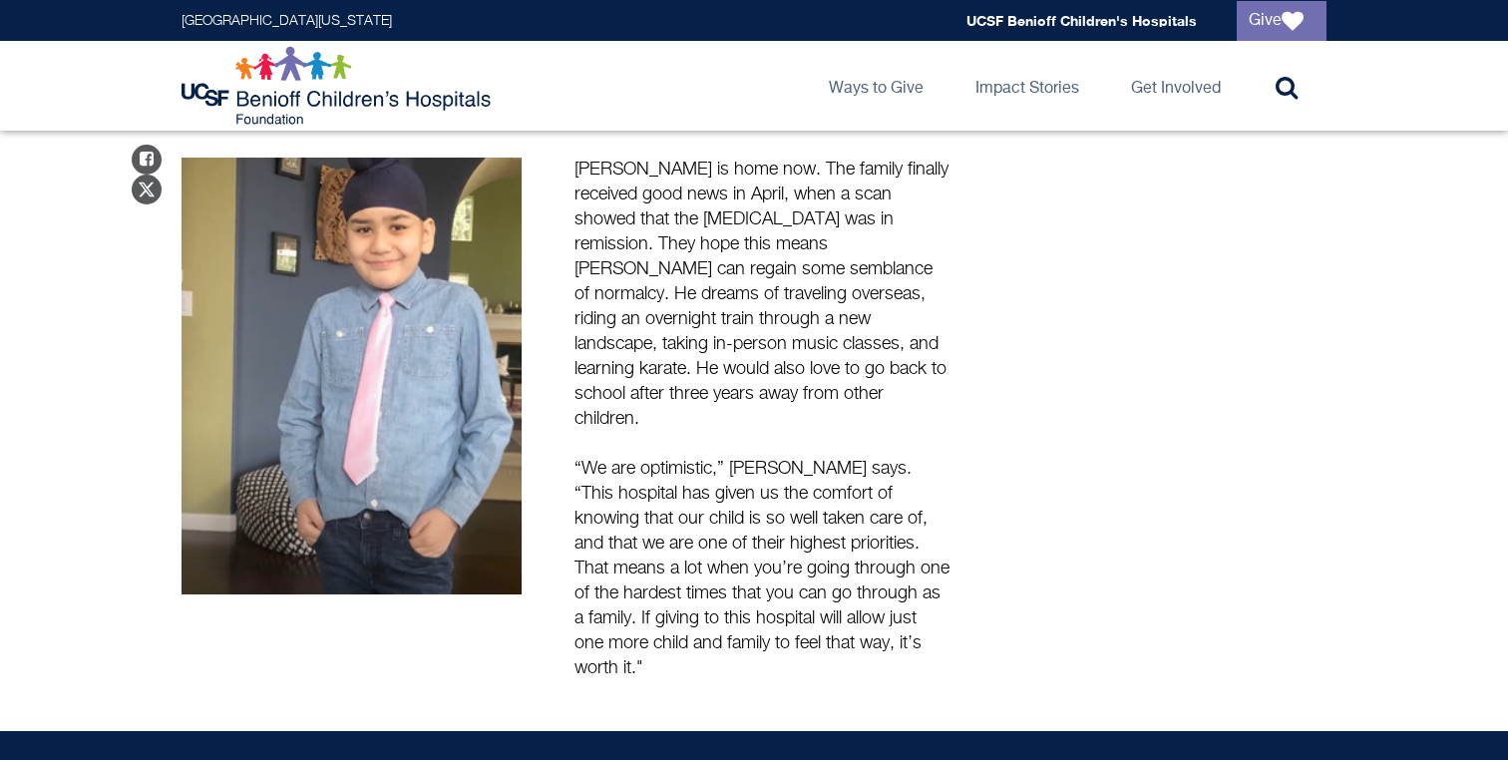
scroll to position [2152, 0]
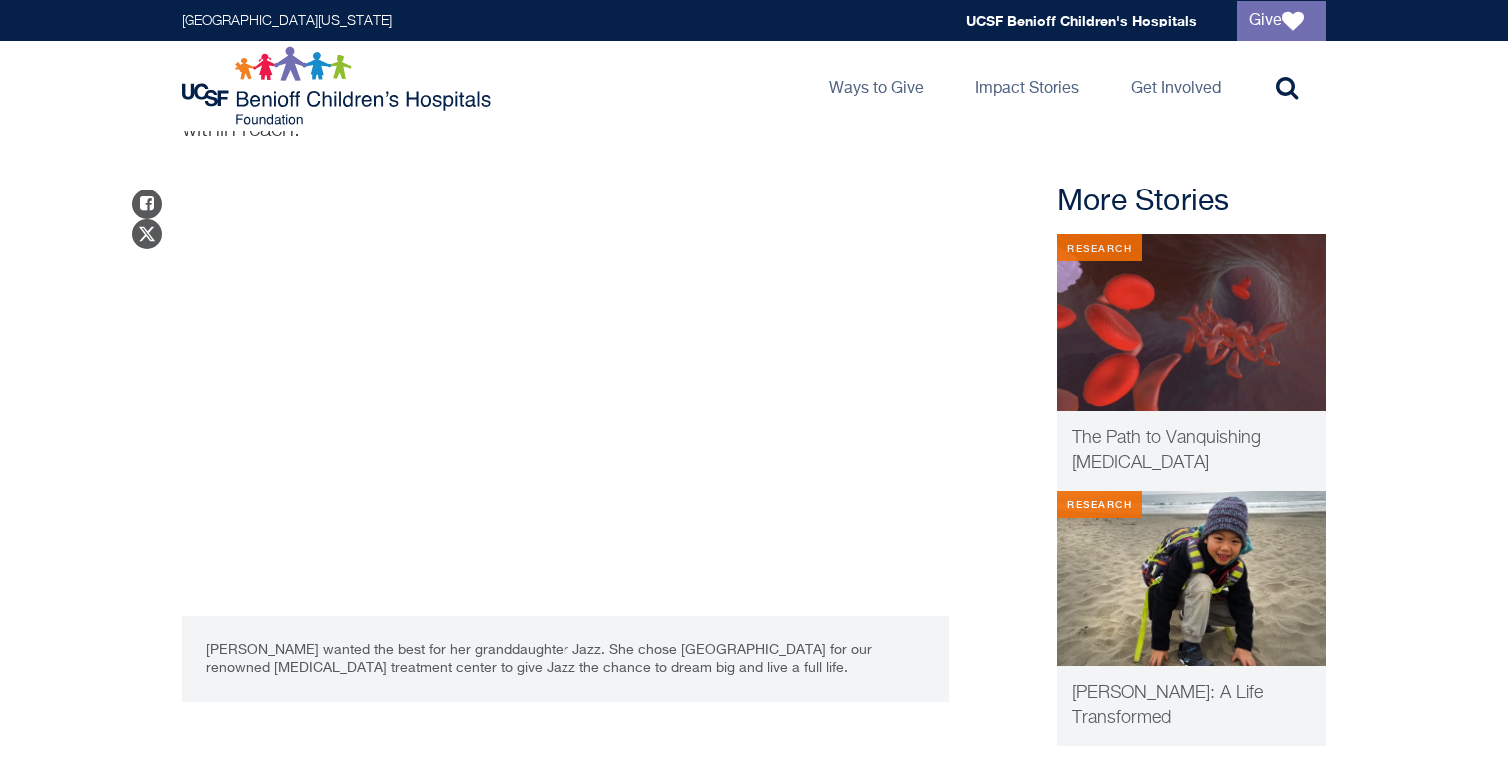
scroll to position [171, 0]
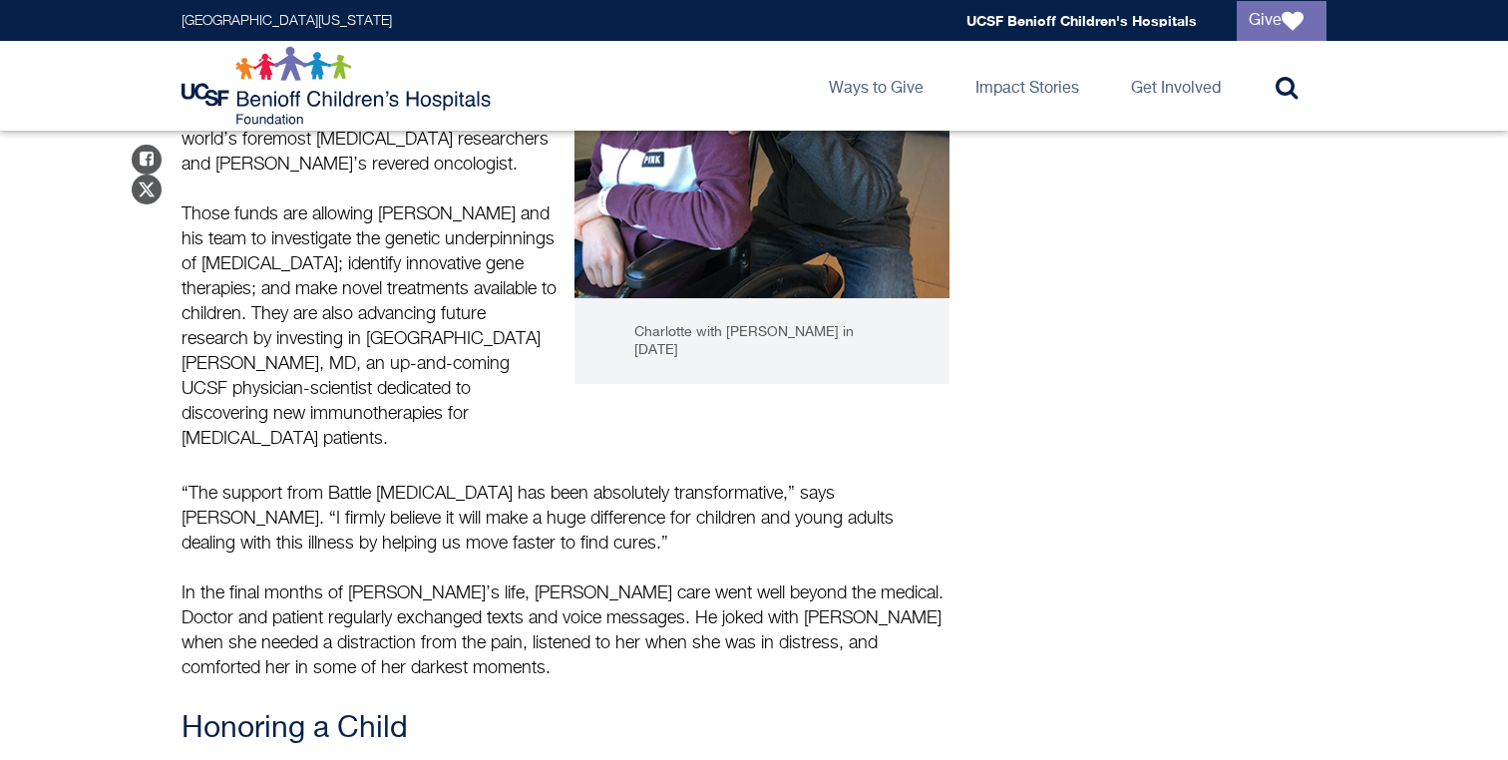
scroll to position [1715, 0]
